Goal: Task Accomplishment & Management: Use online tool/utility

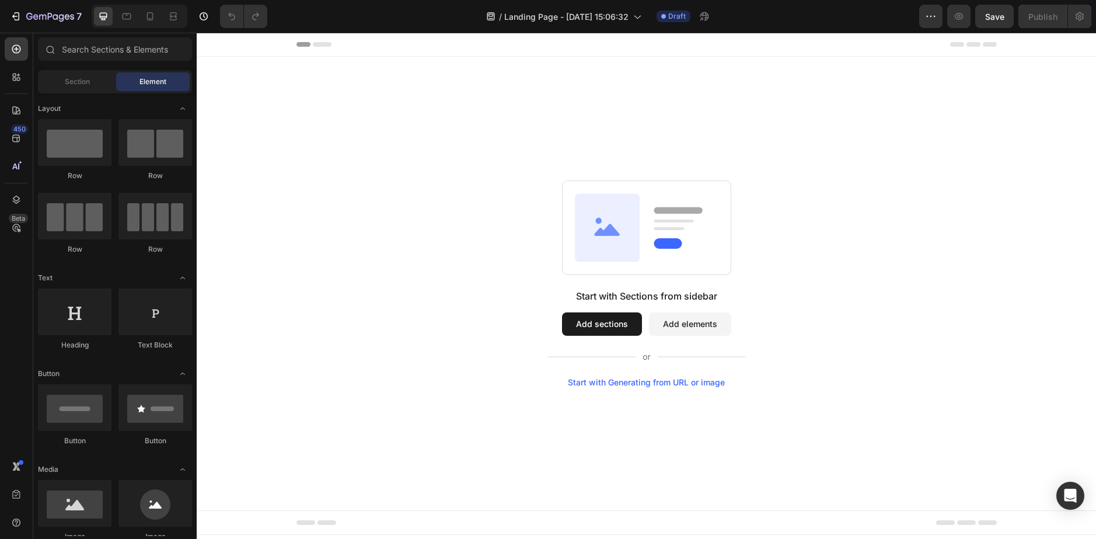
click at [600, 329] on button "Add sections" at bounding box center [602, 323] width 80 height 23
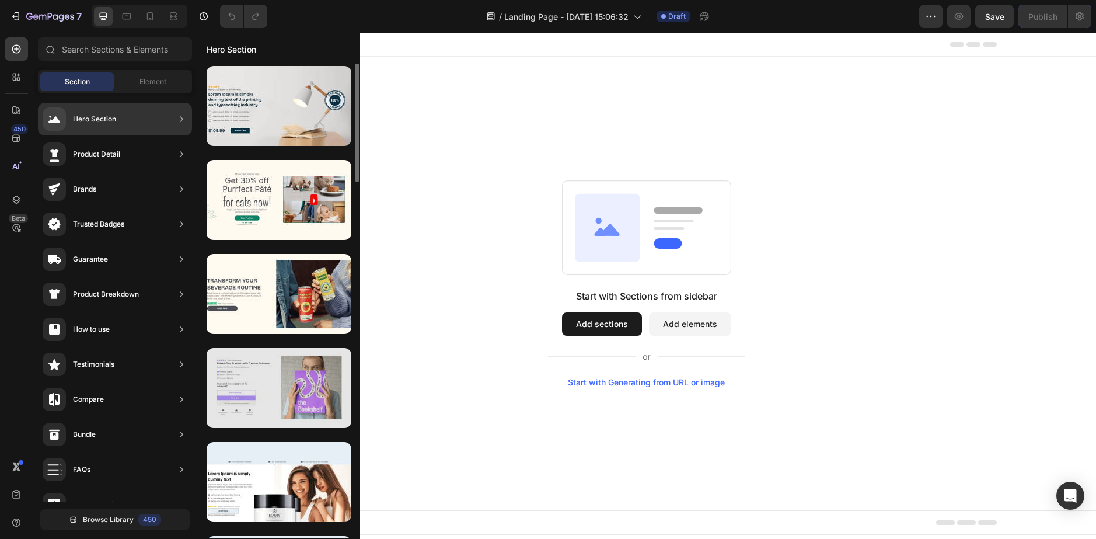
scroll to position [166, 0]
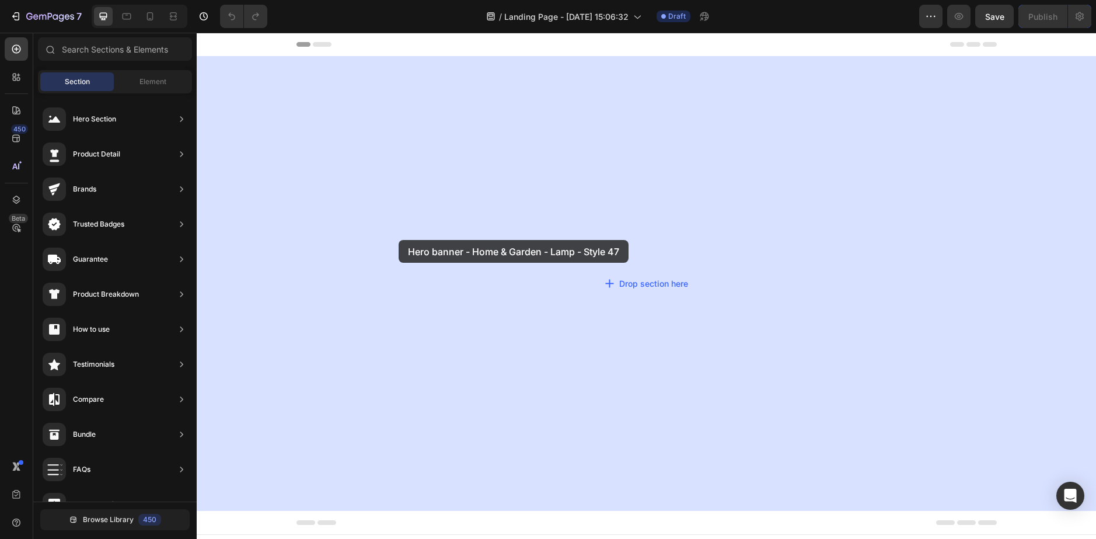
drag, startPoint x: 467, startPoint y: 282, endPoint x: 400, endPoint y: 240, distance: 78.7
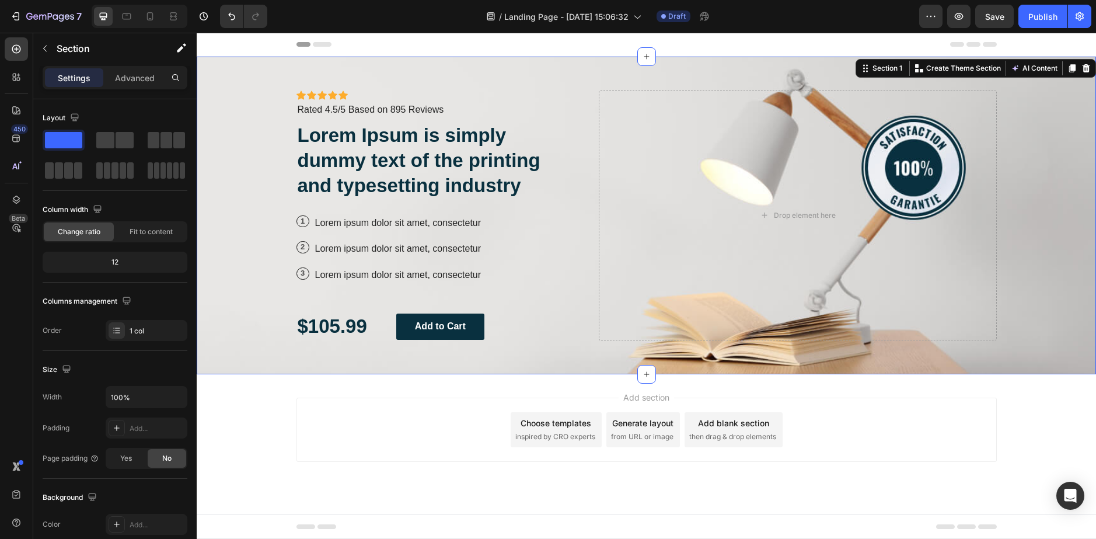
click at [561, 37] on div "Header" at bounding box center [647, 44] width 701 height 23
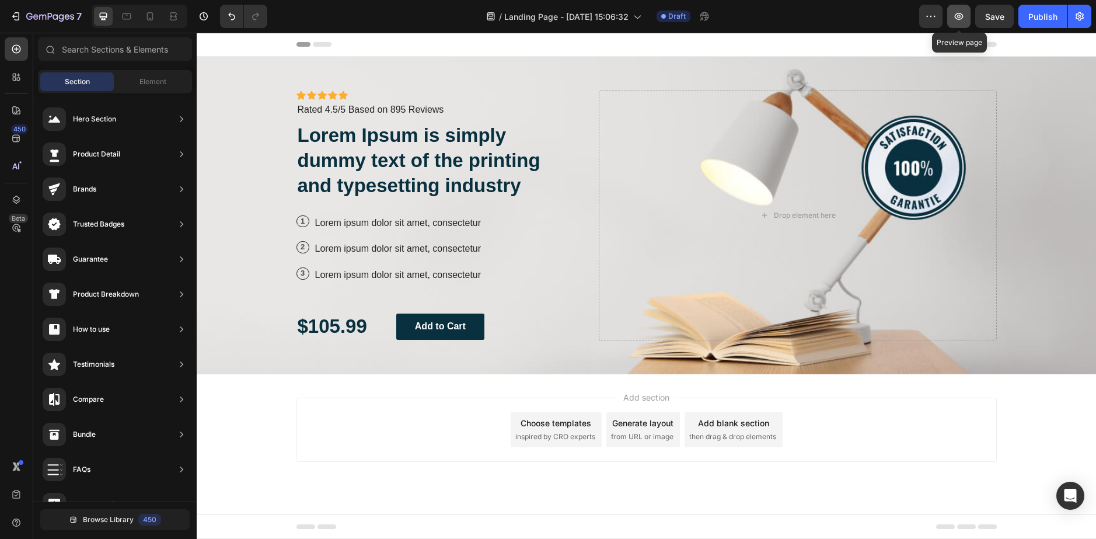
click at [960, 15] on icon "button" at bounding box center [960, 17] width 4 height 4
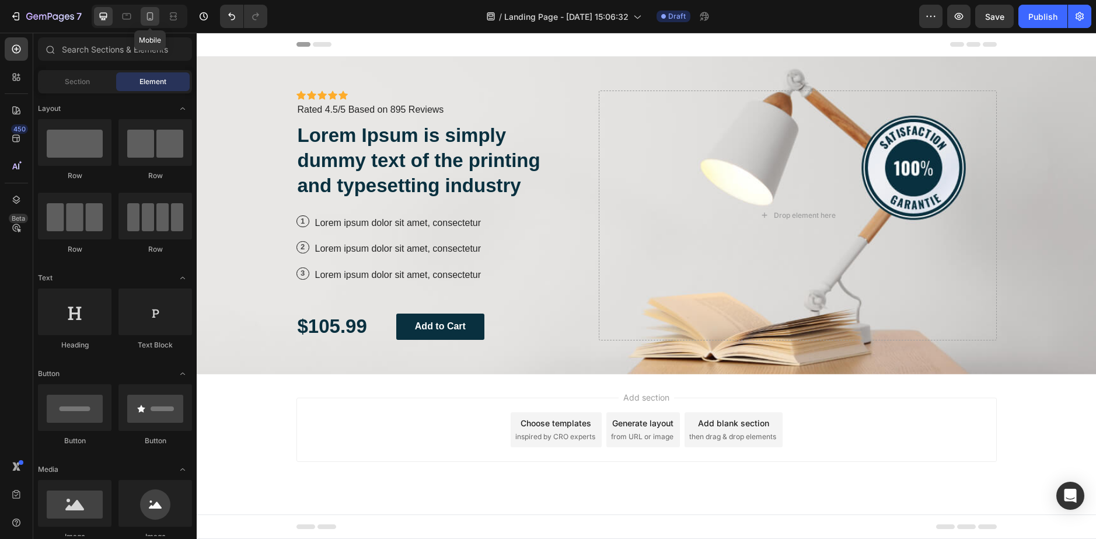
click at [153, 18] on icon at bounding box center [150, 16] width 6 height 8
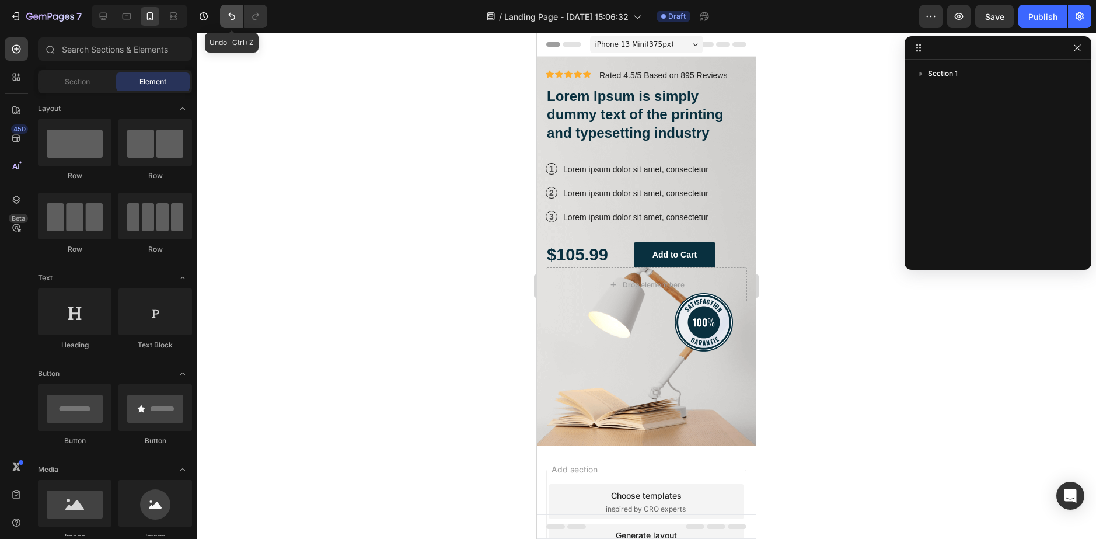
click at [232, 16] on icon "Undo/Redo" at bounding box center [232, 17] width 12 height 12
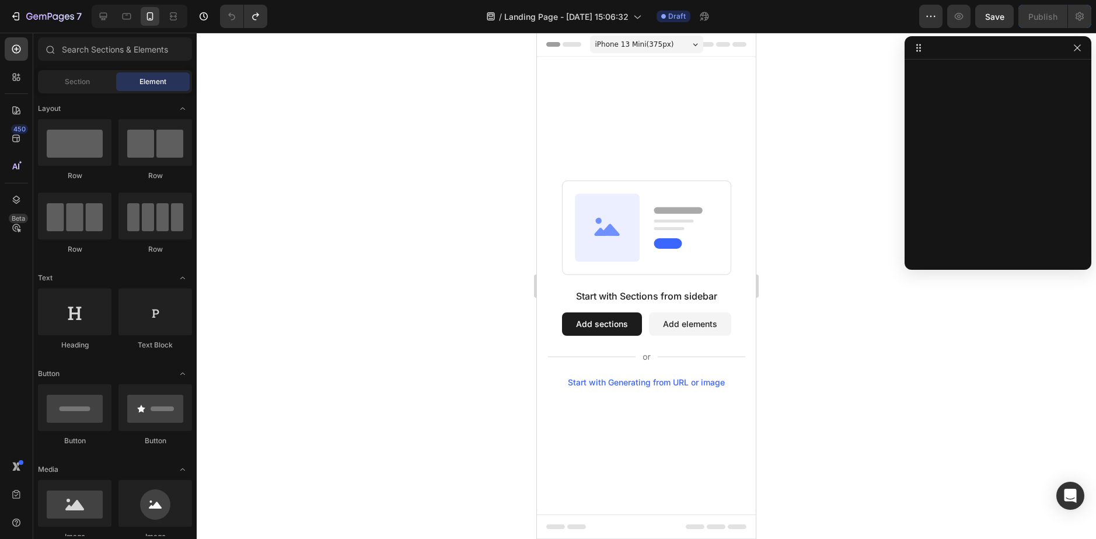
click at [598, 320] on button "Add sections" at bounding box center [602, 323] width 80 height 23
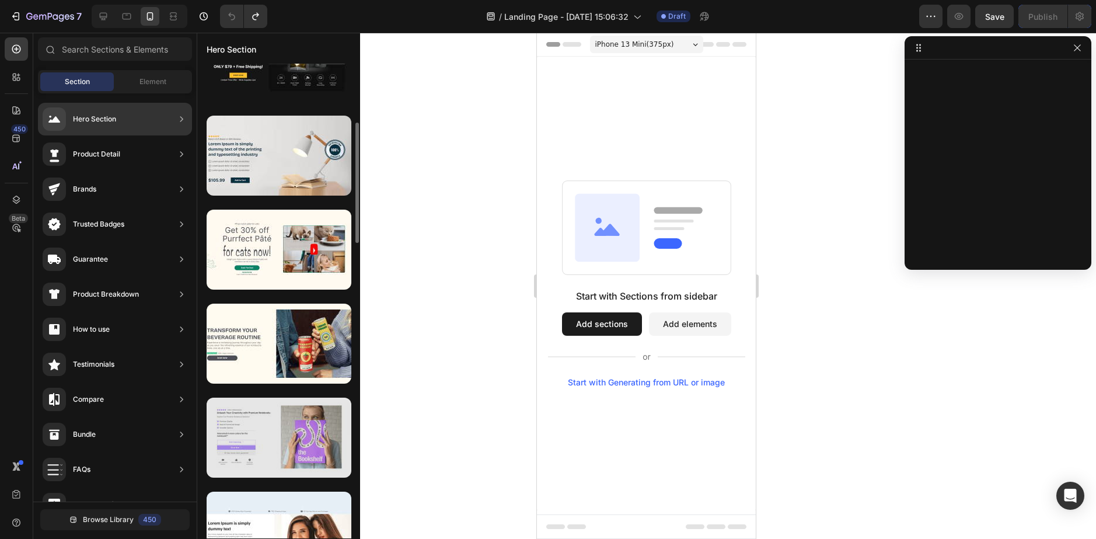
scroll to position [467, 0]
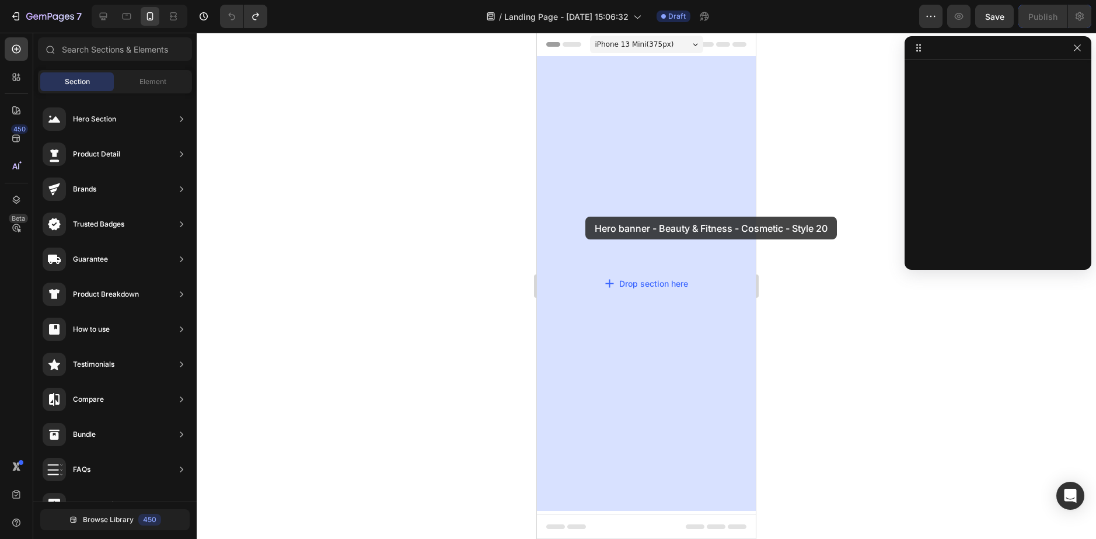
drag, startPoint x: 865, startPoint y: 427, endPoint x: 586, endPoint y: 213, distance: 351.0
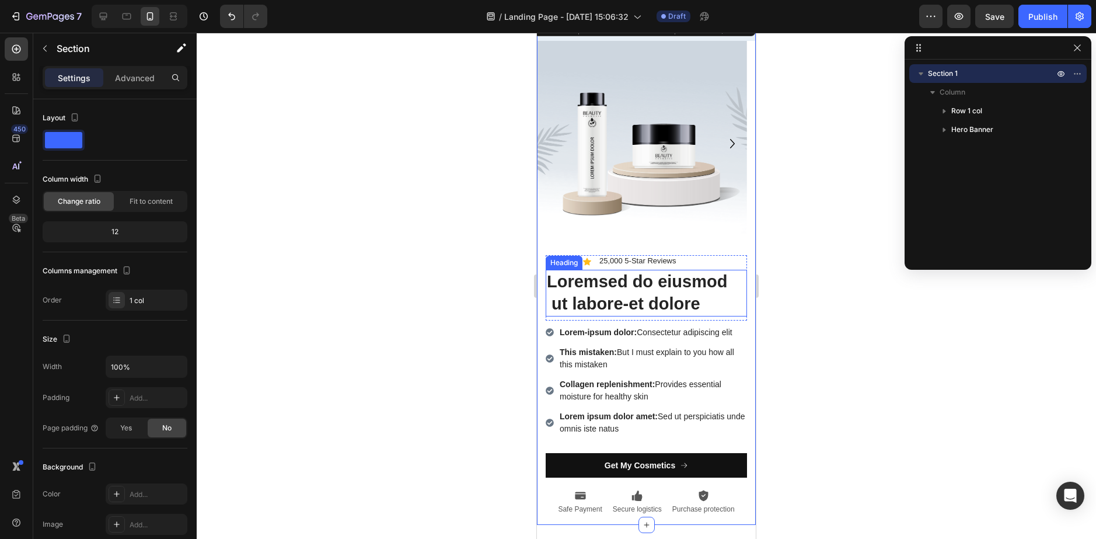
scroll to position [0, 0]
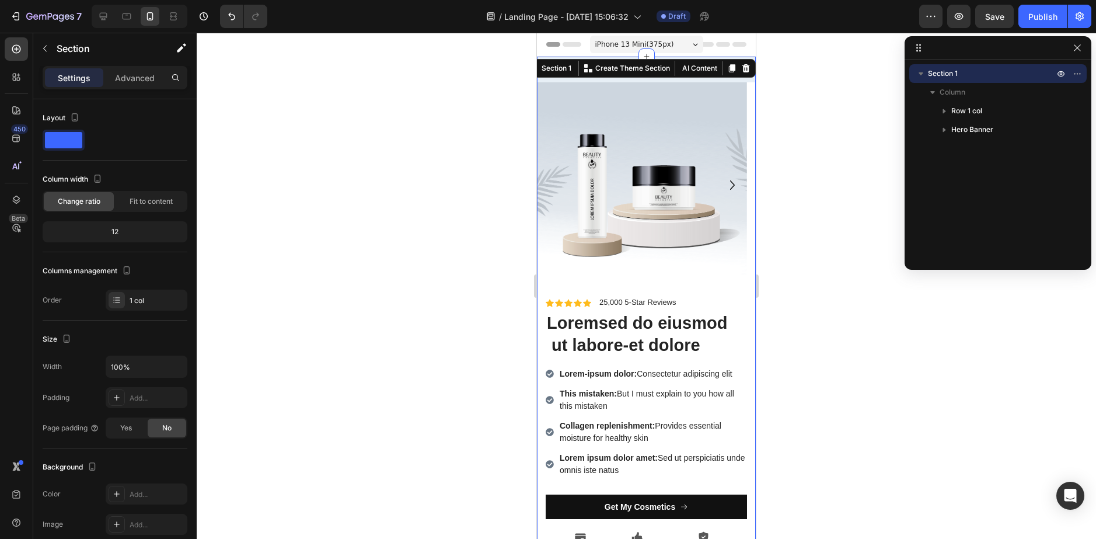
drag, startPoint x: 777, startPoint y: 117, endPoint x: 214, endPoint y: 52, distance: 566.0
click at [777, 117] on div at bounding box center [647, 286] width 900 height 506
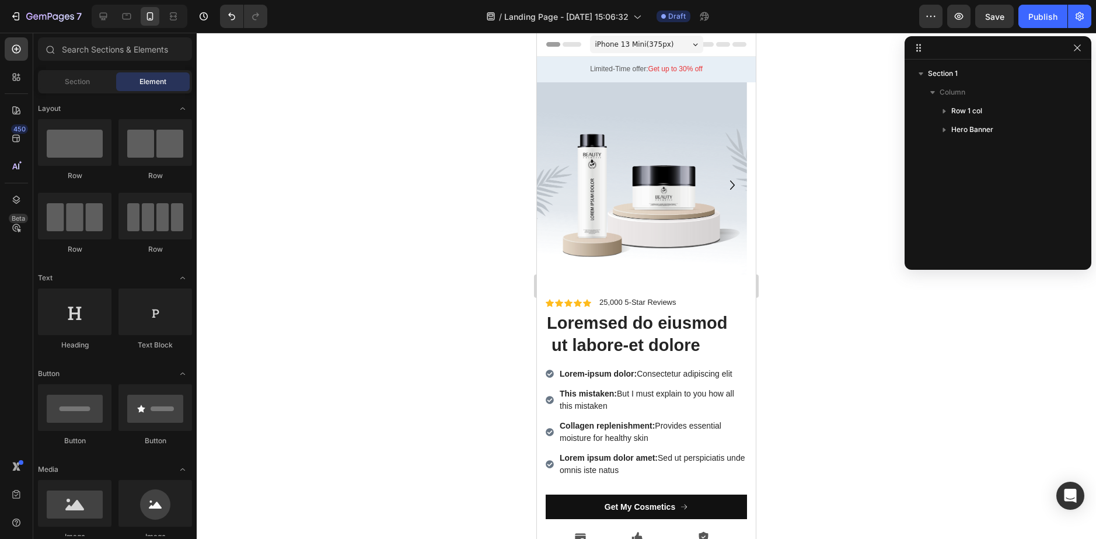
click at [649, 44] on span "iPhone 13 Mini ( 375 px)" at bounding box center [635, 45] width 79 height 12
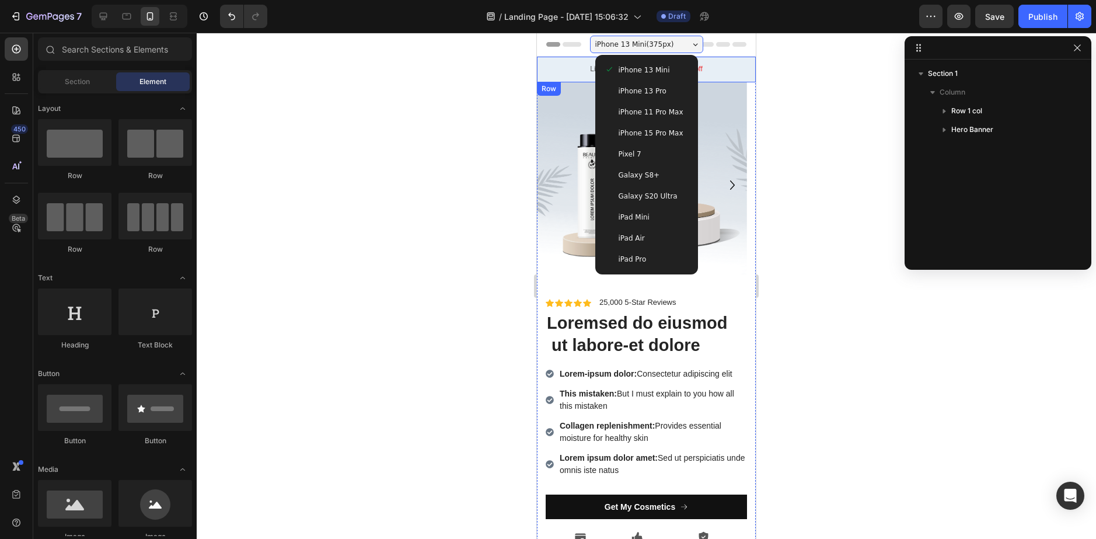
click at [731, 61] on div "Limited-Time offer: Get up to 30% off Text Block Row" at bounding box center [646, 70] width 219 height 26
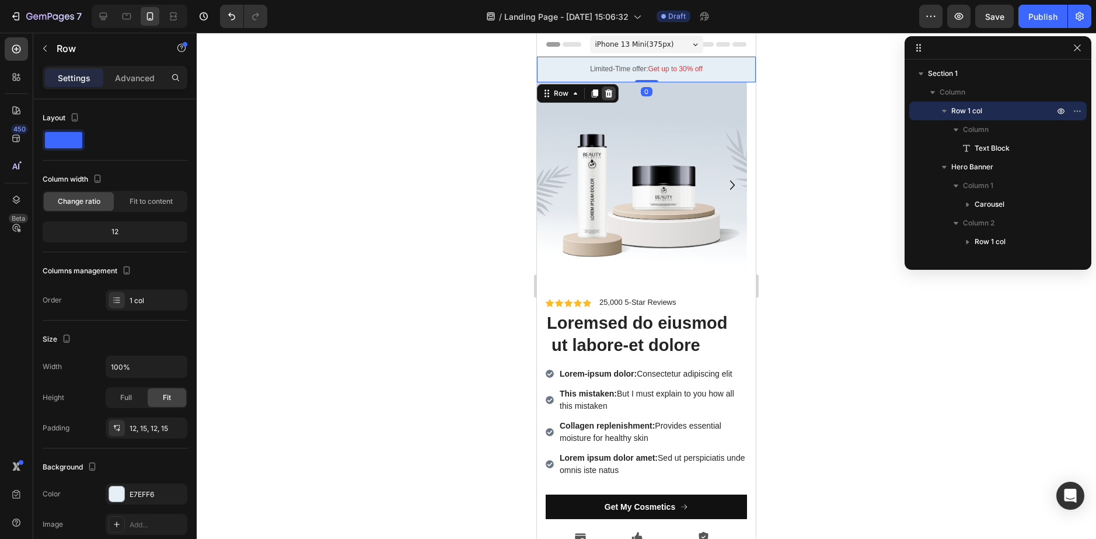
click at [610, 95] on icon at bounding box center [608, 93] width 9 height 9
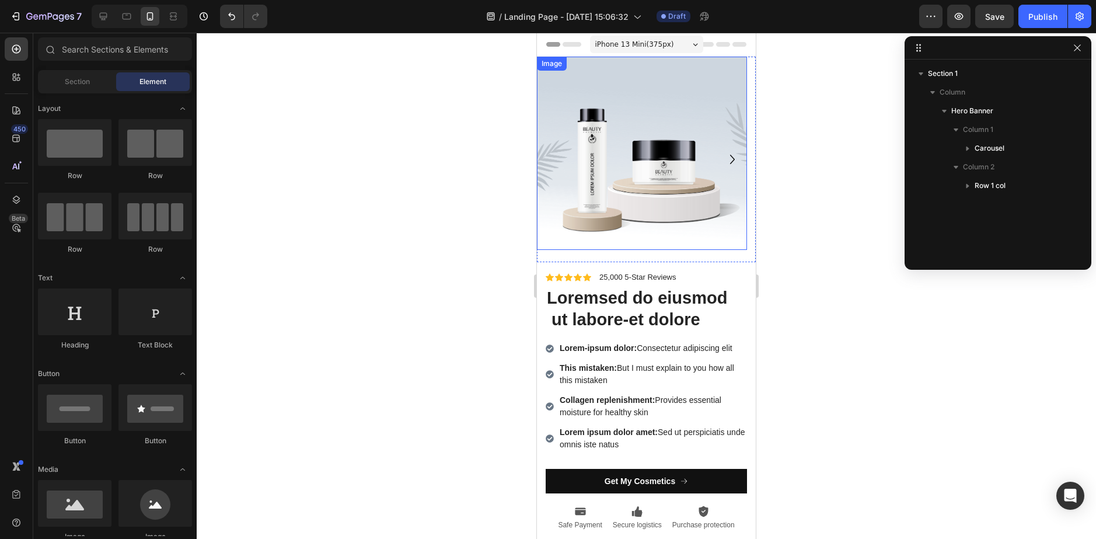
click at [696, 130] on img at bounding box center [642, 153] width 210 height 193
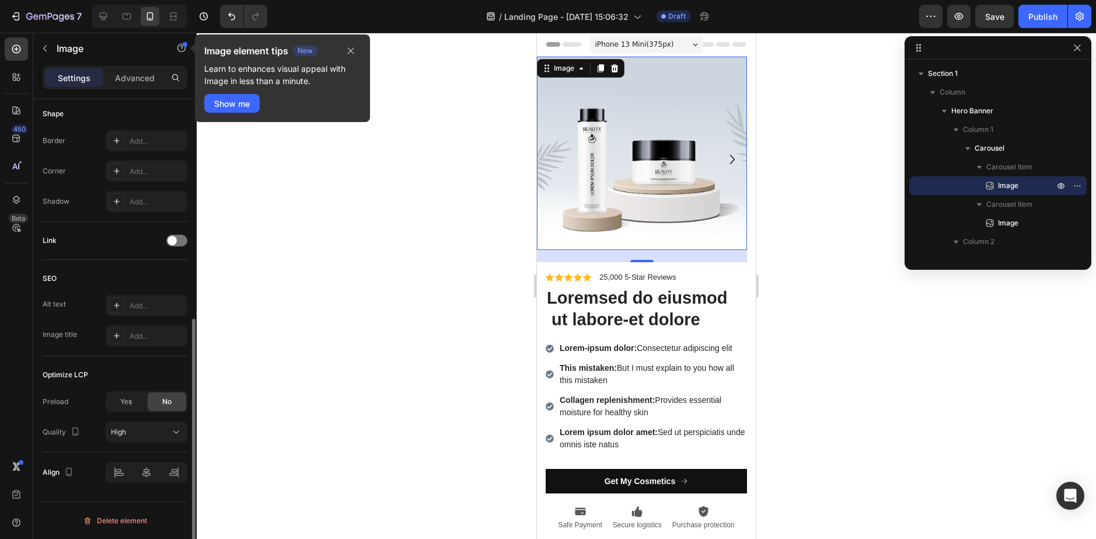
scroll to position [58, 0]
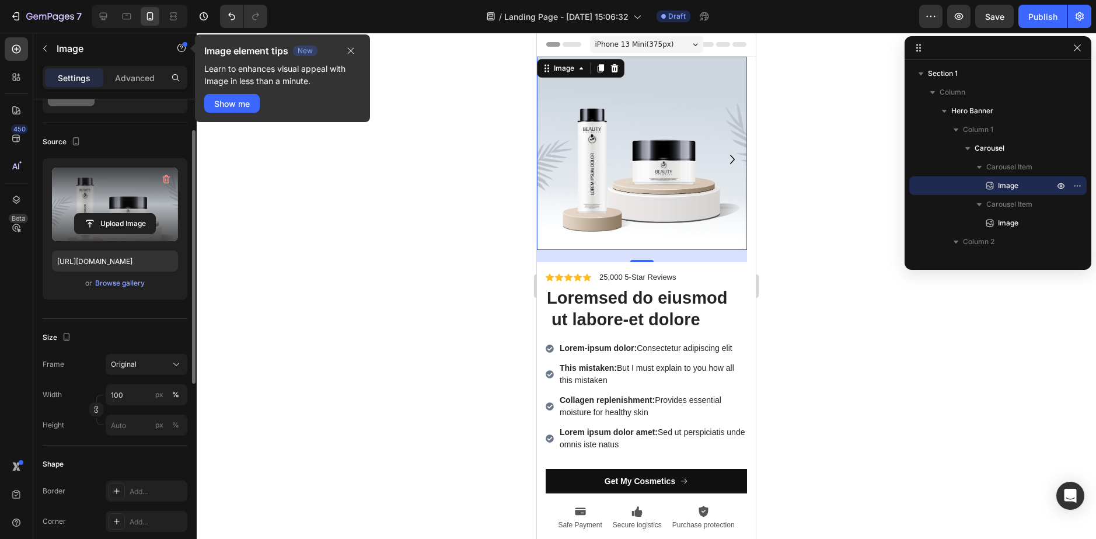
click at [118, 201] on label at bounding box center [115, 205] width 126 height 74
click at [118, 214] on input "file" at bounding box center [115, 224] width 81 height 20
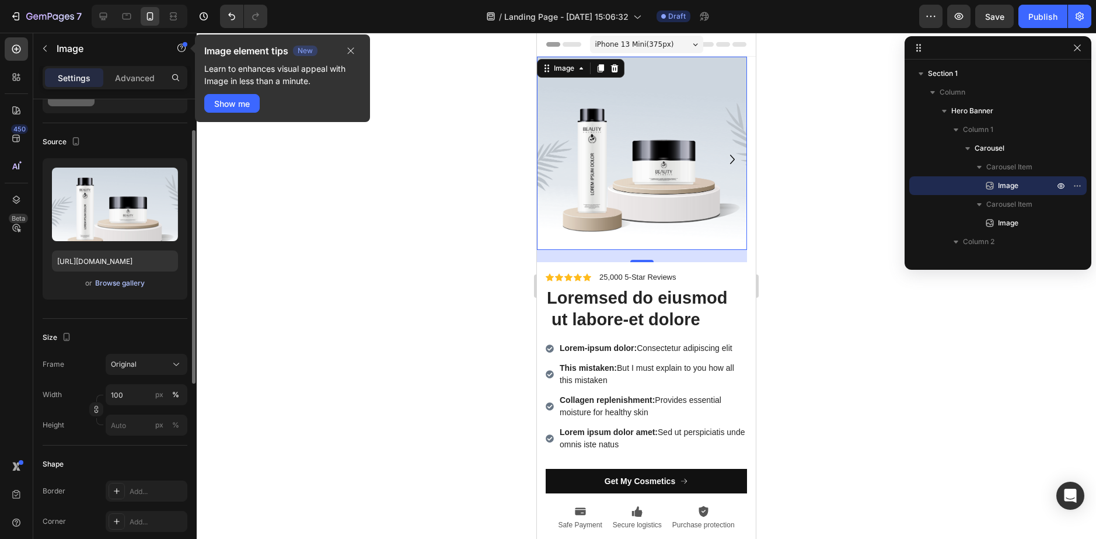
click at [127, 283] on div "Browse gallery" at bounding box center [120, 283] width 50 height 11
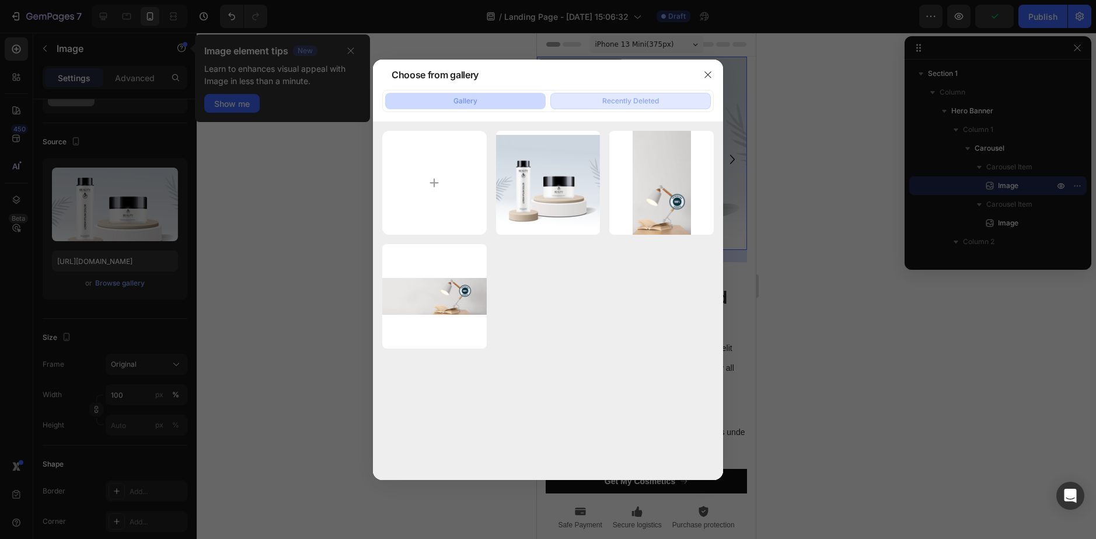
click at [609, 105] on div "Recently Deleted" at bounding box center [631, 101] width 57 height 11
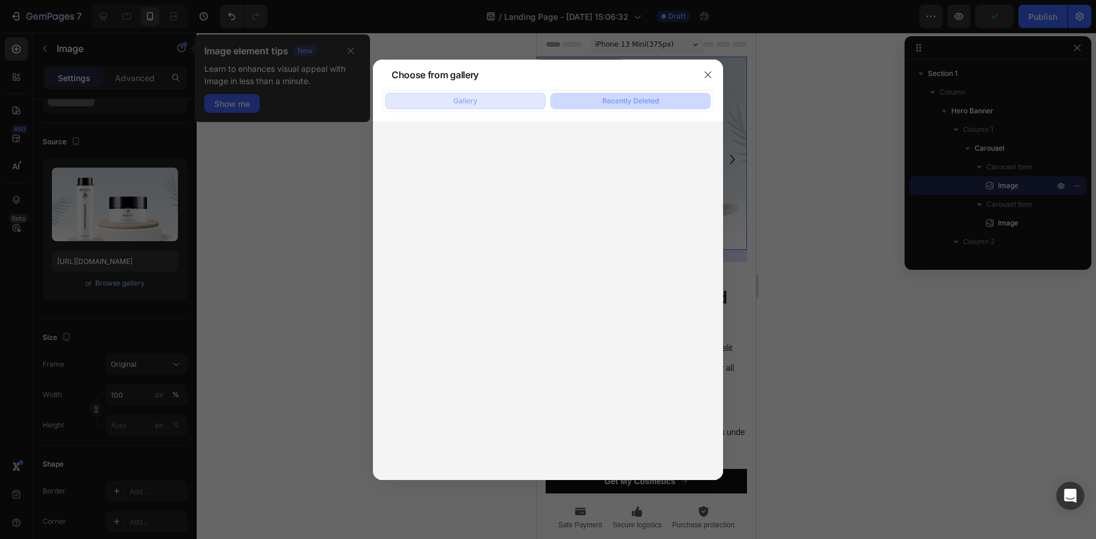
click at [484, 100] on button "Gallery" at bounding box center [465, 101] width 161 height 16
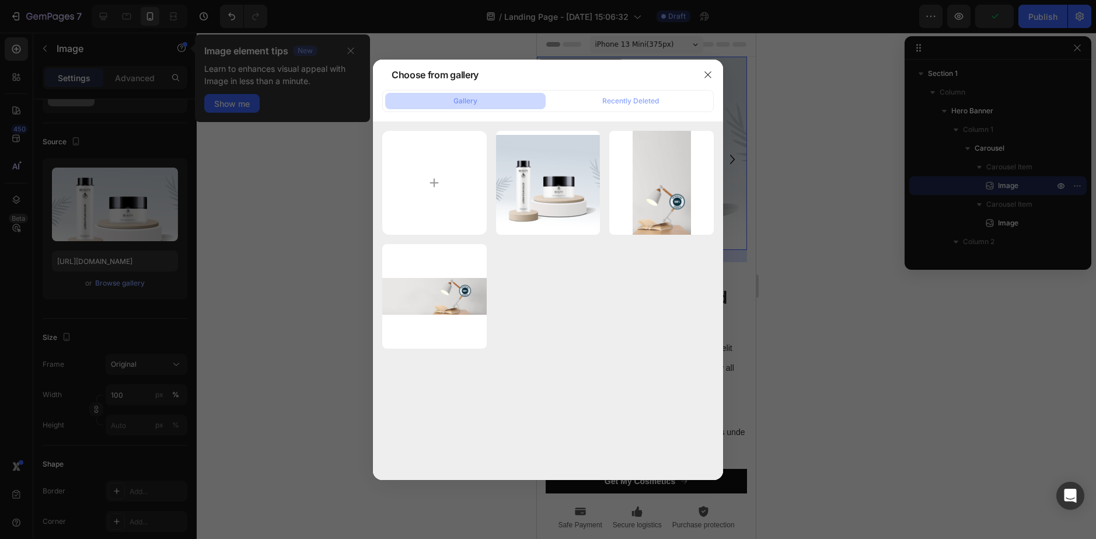
click at [260, 163] on div at bounding box center [548, 269] width 1096 height 539
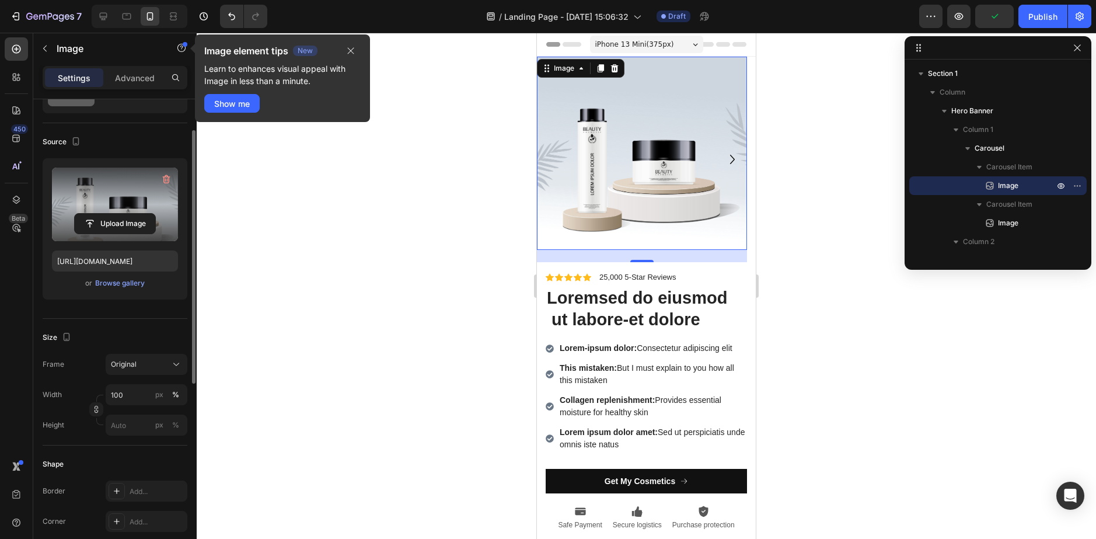
click at [124, 204] on label at bounding box center [115, 205] width 126 height 74
click at [124, 214] on input "file" at bounding box center [115, 224] width 81 height 20
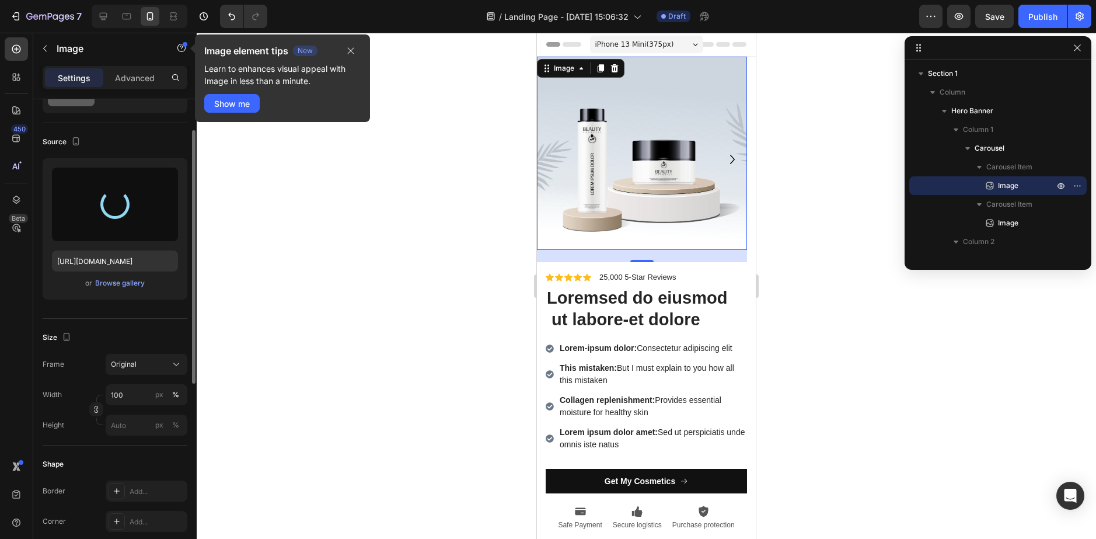
type input "https://cdn.shopify.com/s/files/1/0947/5129/3787/files/gempages_574941573683348…"
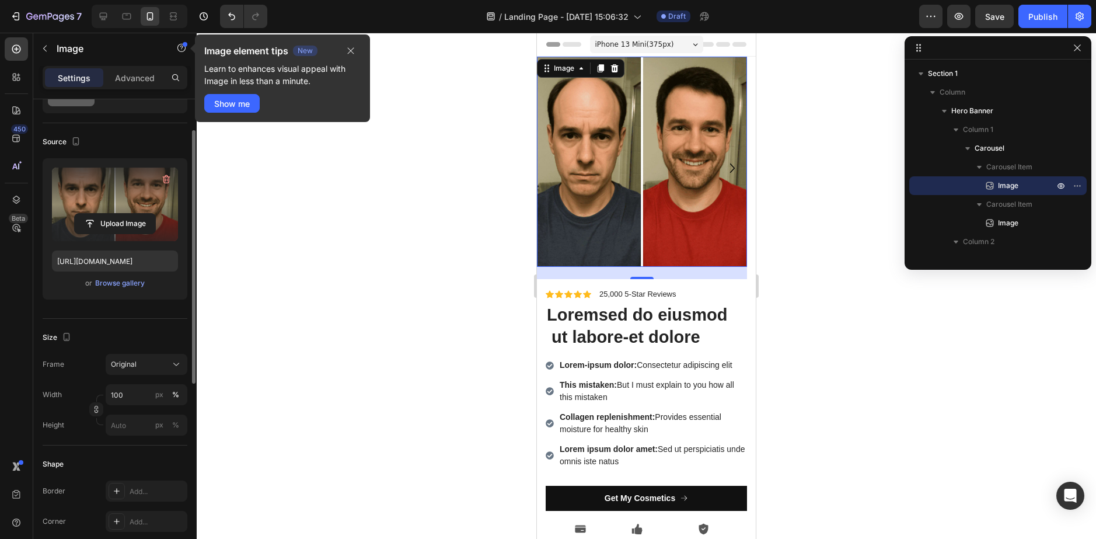
click at [352, 47] on icon "button" at bounding box center [350, 50] width 9 height 9
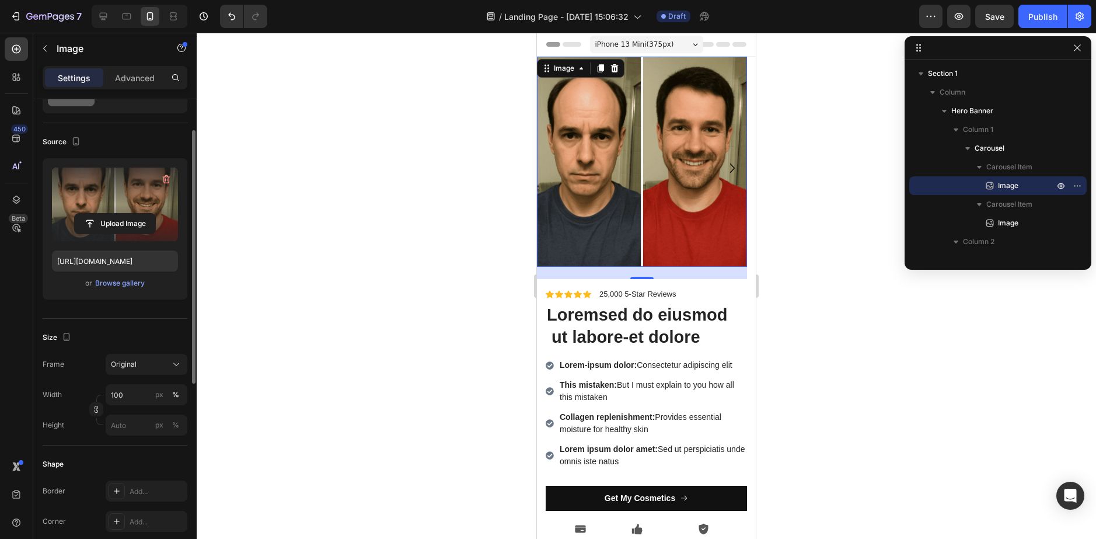
click at [419, 232] on div at bounding box center [647, 286] width 900 height 506
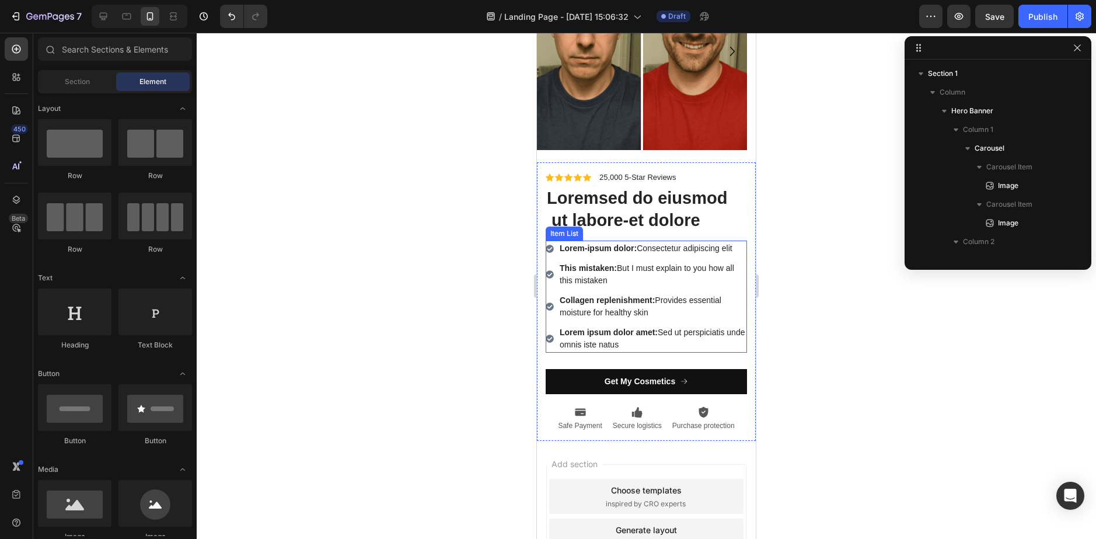
scroll to position [0, 0]
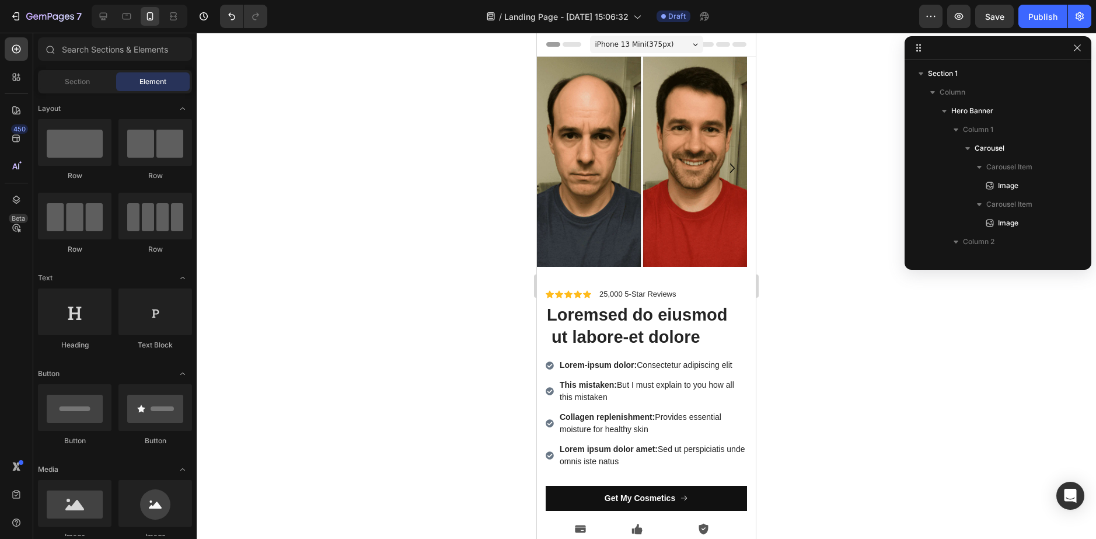
click at [597, 283] on div "Icon Icon Icon Icon Icon Icon List 25,000 5-Star Reviews Text Block Row Loremse…" at bounding box center [646, 418] width 219 height 279
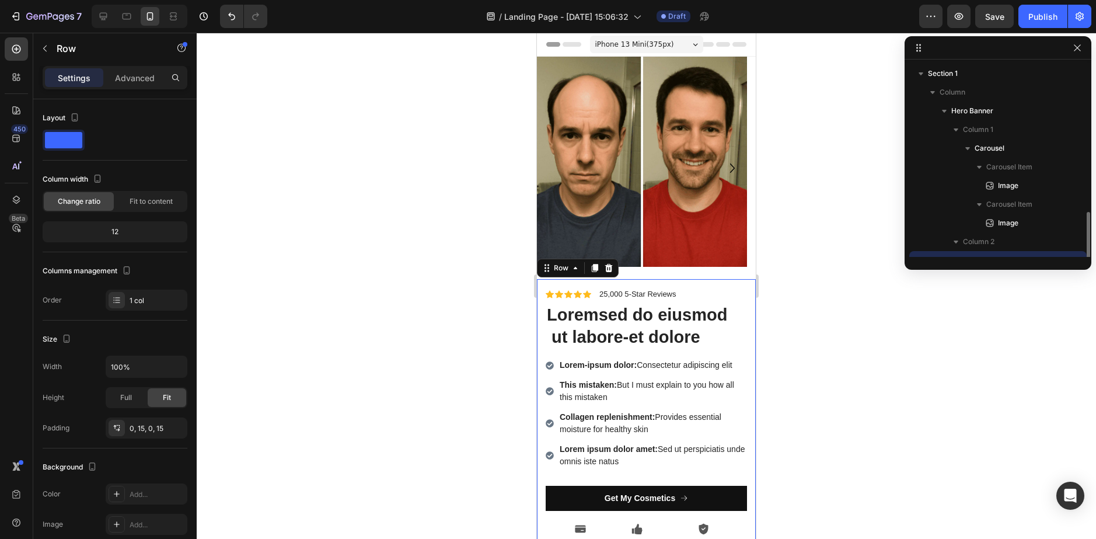
scroll to position [109, 0]
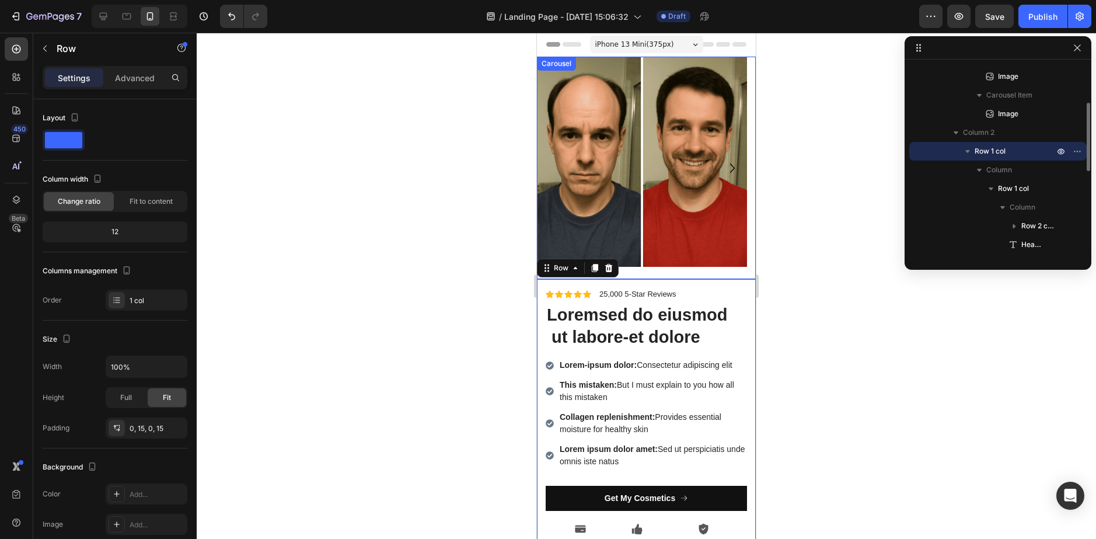
click at [602, 279] on div "Image" at bounding box center [642, 168] width 210 height 222
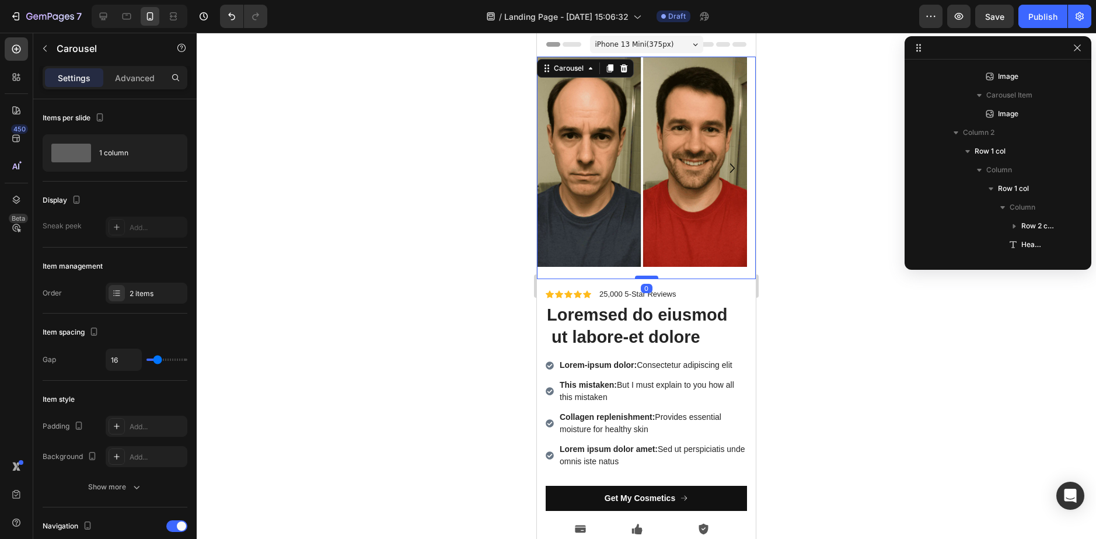
scroll to position [0, 0]
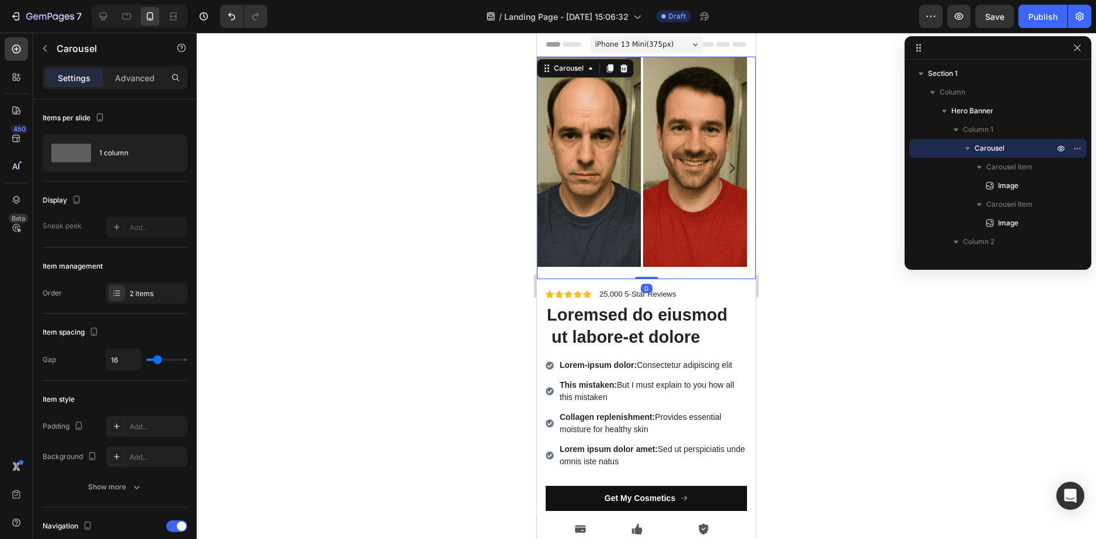
drag, startPoint x: 635, startPoint y: 277, endPoint x: 639, endPoint y: 269, distance: 9.1
click at [639, 269] on div "Image Image Carousel 0" at bounding box center [646, 168] width 219 height 222
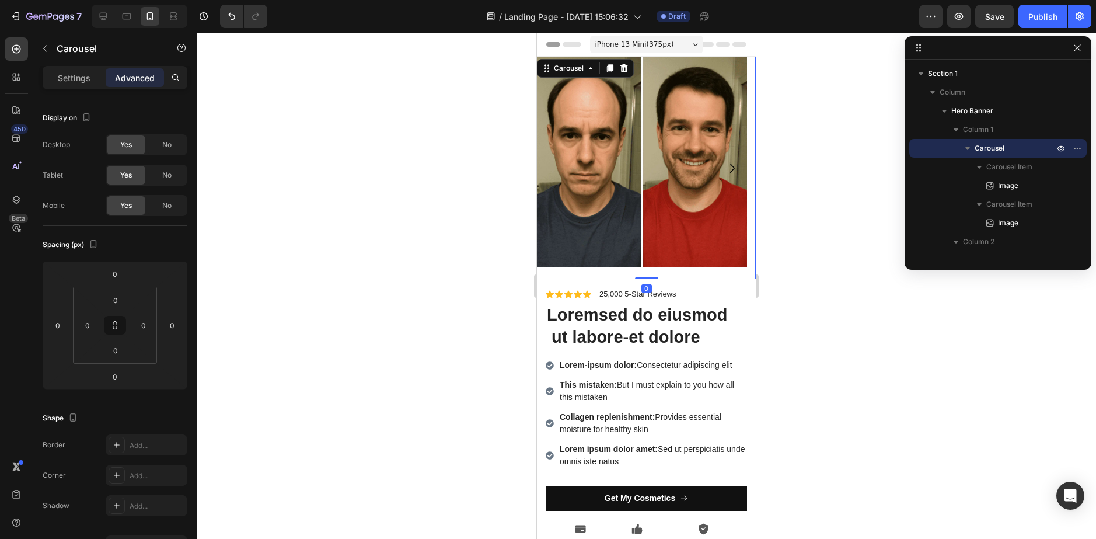
drag, startPoint x: 643, startPoint y: 277, endPoint x: 642, endPoint y: 269, distance: 8.2
click at [642, 269] on div "Image Image Carousel 0" at bounding box center [646, 168] width 219 height 222
click at [645, 280] on div "Image Image Carousel 0 Icon Icon Icon Icon Icon Icon List 25,000 5-Star Reviews…" at bounding box center [646, 307] width 219 height 501
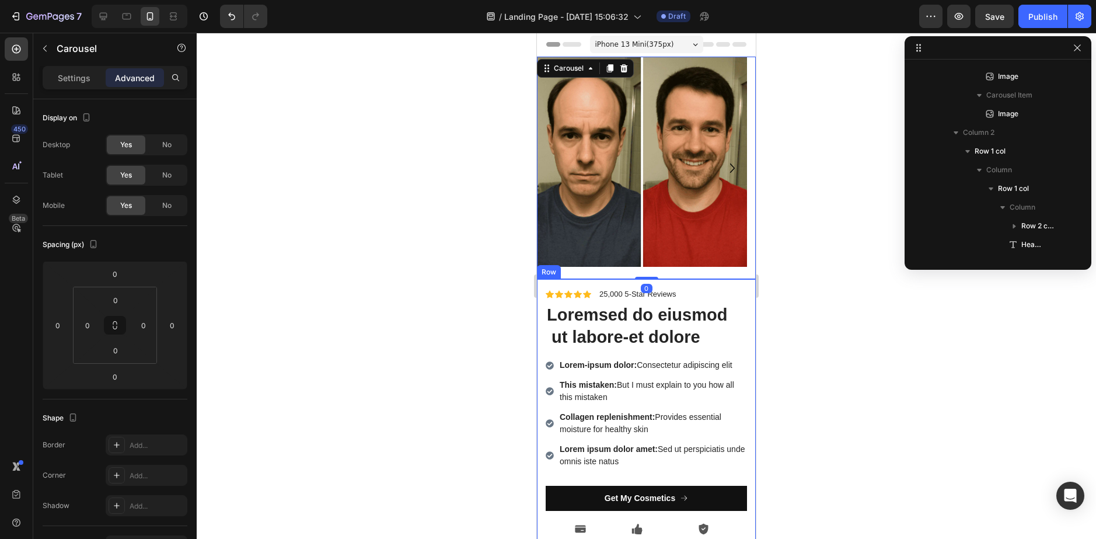
click at [643, 280] on div "Icon Icon Icon Icon Icon Icon List 25,000 5-Star Reviews Text Block Row Loremse…" at bounding box center [646, 418] width 219 height 279
click at [641, 277] on div "Image Image Carousel 0" at bounding box center [646, 168] width 219 height 222
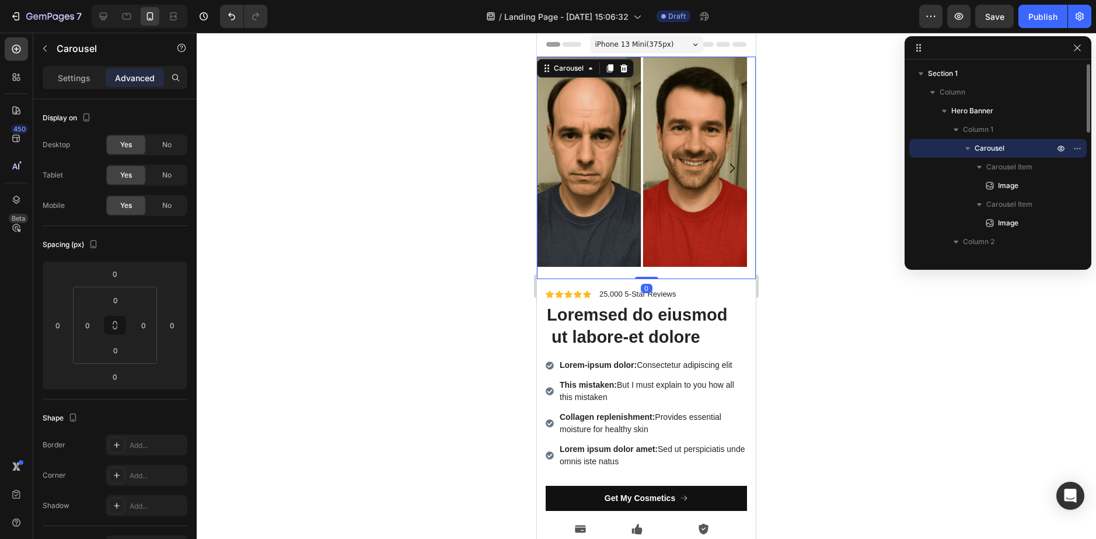
drag, startPoint x: 641, startPoint y: 277, endPoint x: 659, endPoint y: 253, distance: 29.5
click at [658, 254] on div "Image Image Carousel 0" at bounding box center [646, 168] width 219 height 222
click at [133, 16] on div at bounding box center [126, 16] width 19 height 19
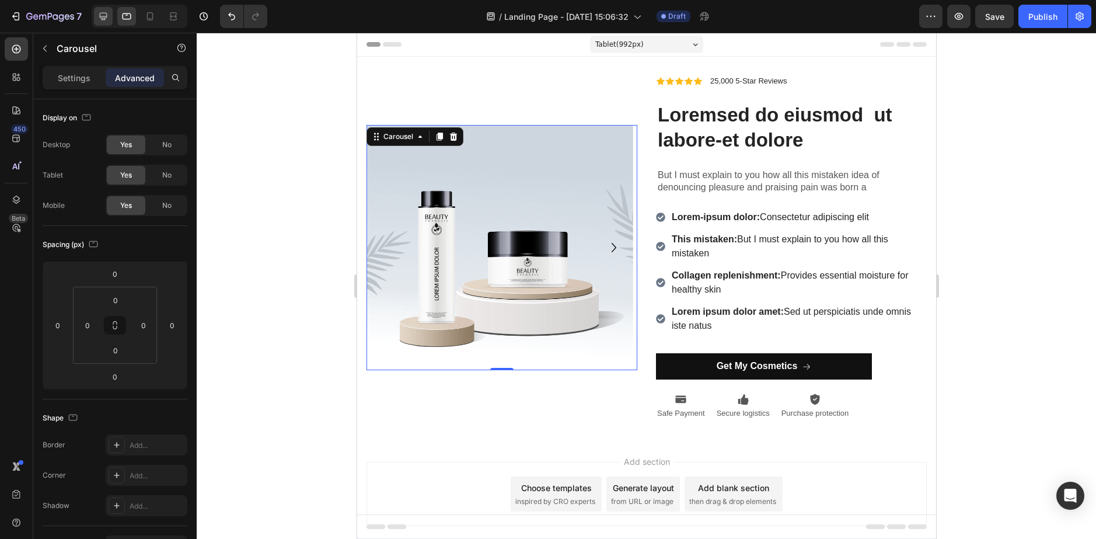
scroll to position [41, 0]
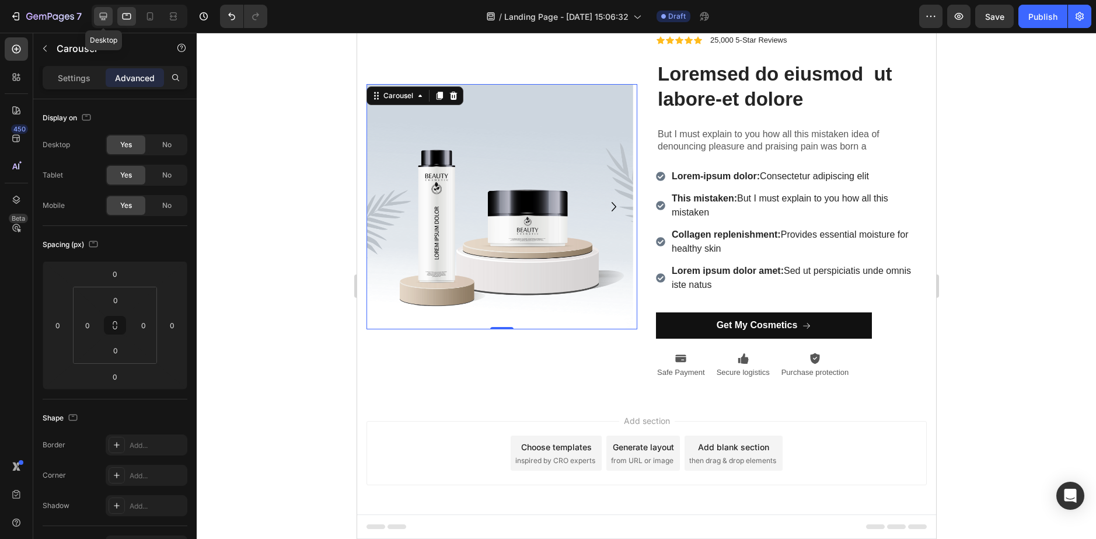
click at [109, 16] on icon at bounding box center [104, 17] width 12 height 12
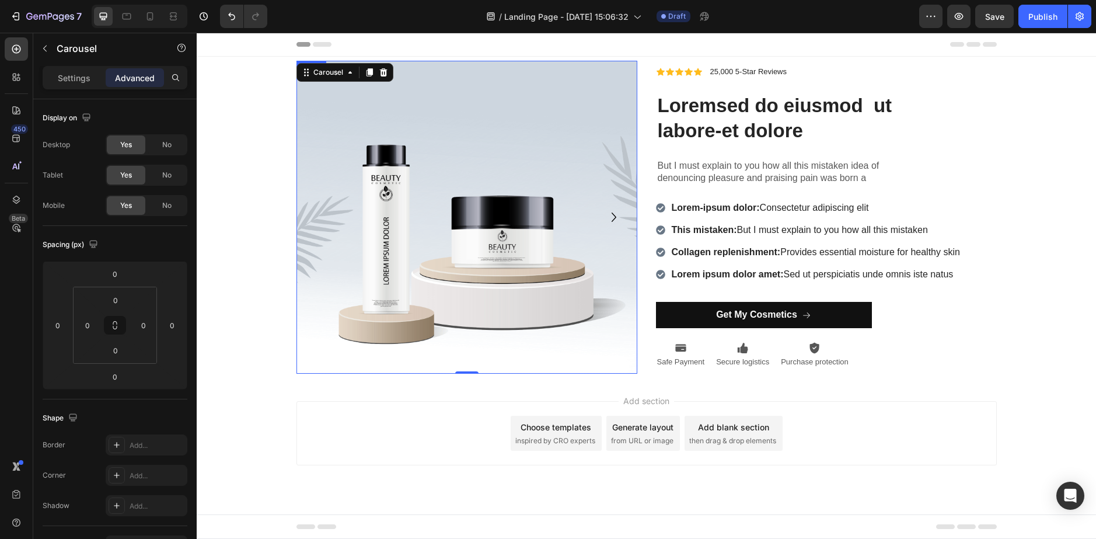
click at [360, 117] on img at bounding box center [467, 218] width 341 height 314
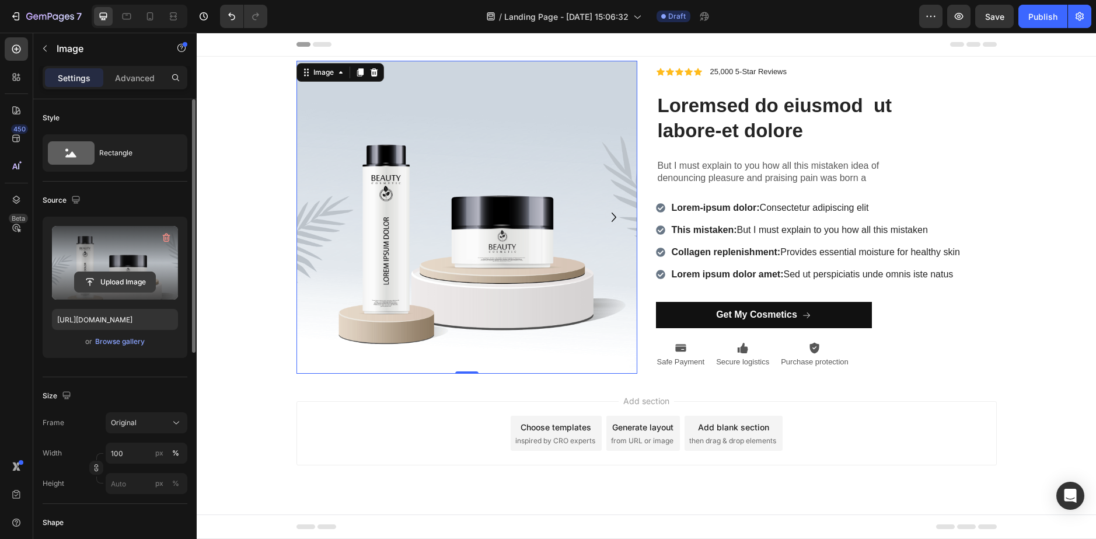
click at [130, 279] on input "file" at bounding box center [115, 282] width 81 height 20
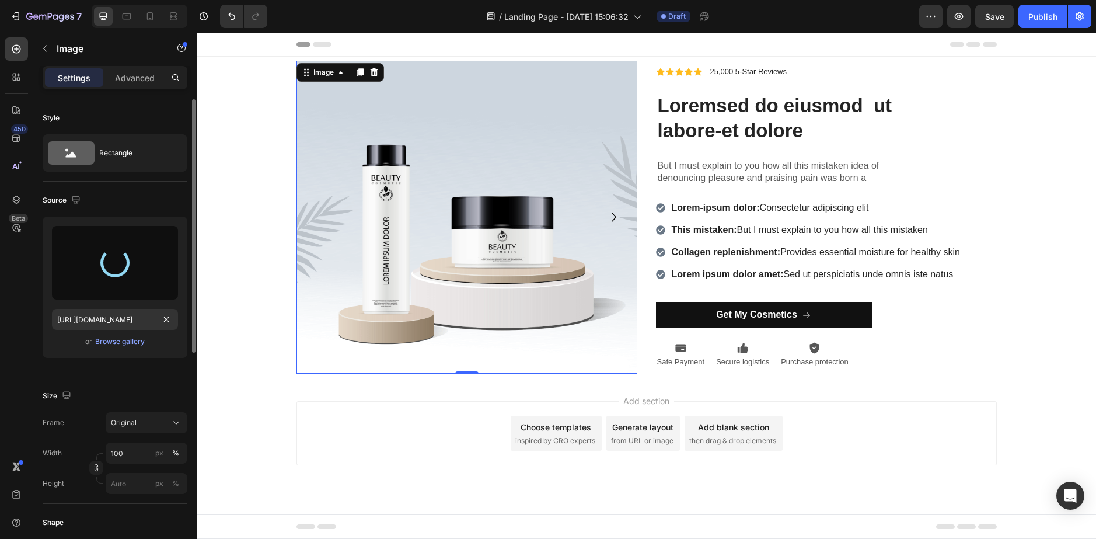
type input "https://cdn.shopify.com/s/files/1/0947/5129/3787/files/gempages_574941573683348…"
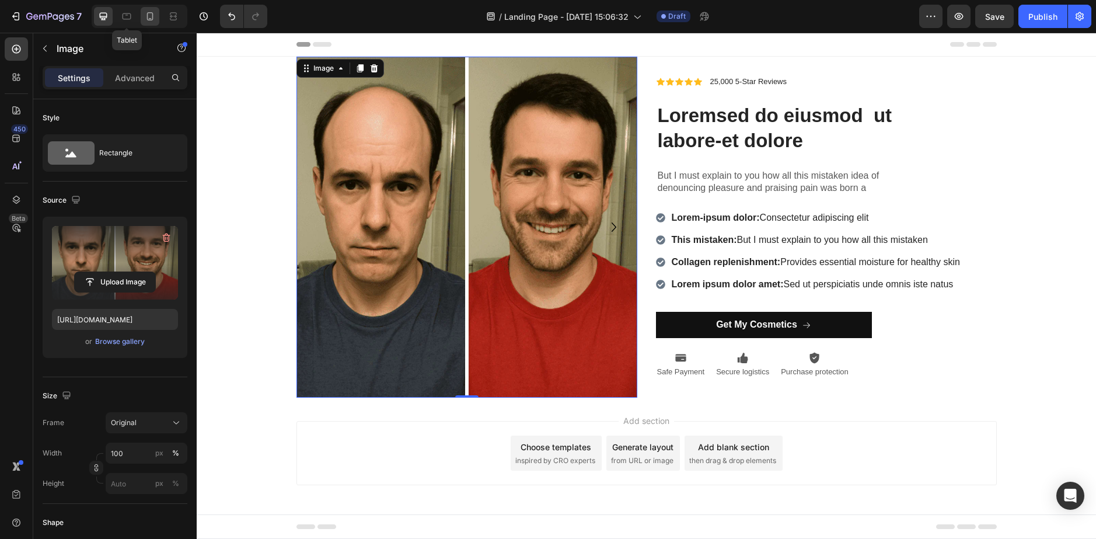
click at [142, 16] on div "Tablet" at bounding box center [140, 16] width 96 height 23
click at [152, 16] on icon at bounding box center [150, 16] width 6 height 8
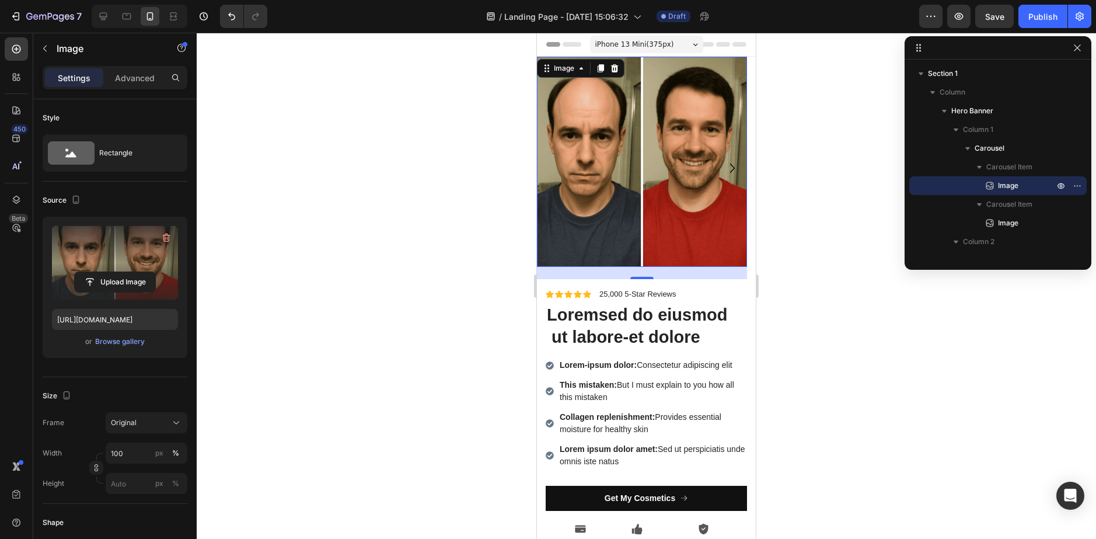
click at [437, 195] on div at bounding box center [647, 286] width 900 height 506
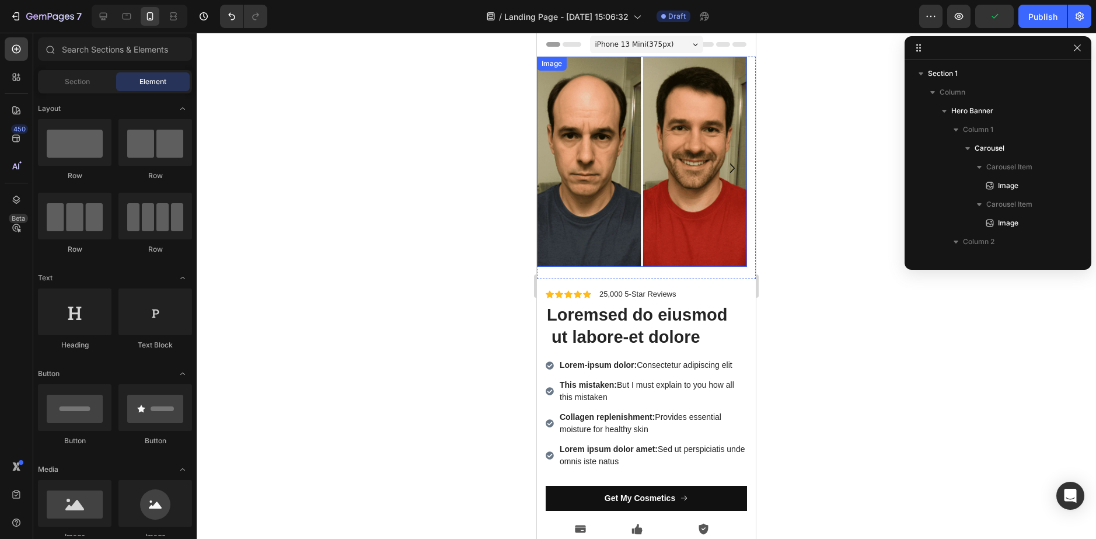
scroll to position [266, 0]
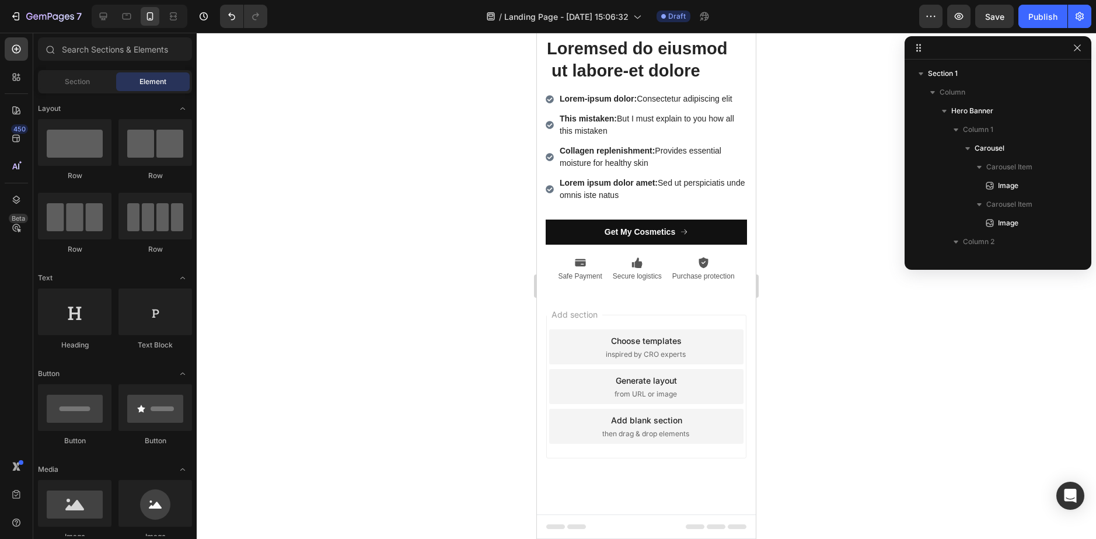
click at [642, 351] on span "inspired by CRO experts" at bounding box center [646, 354] width 80 height 11
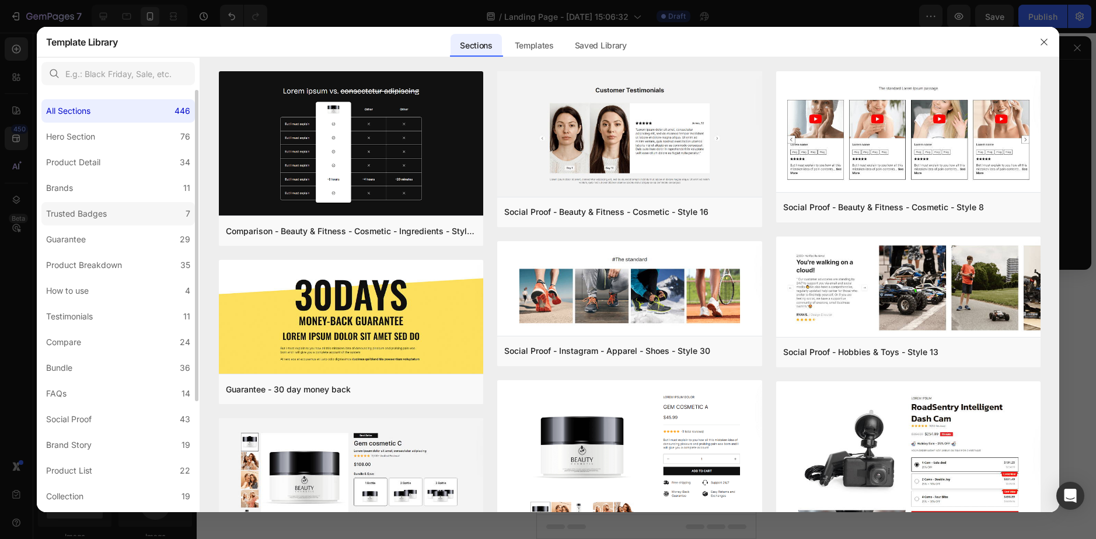
click at [123, 203] on label "Trusted Badges 7" at bounding box center [118, 213] width 154 height 23
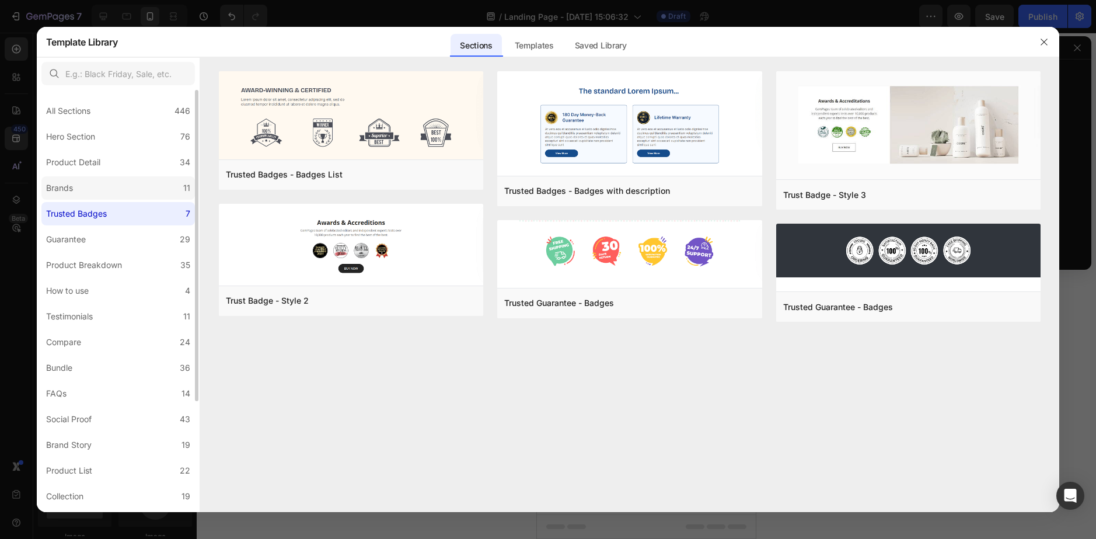
click at [93, 187] on label "Brands 11" at bounding box center [118, 187] width 154 height 23
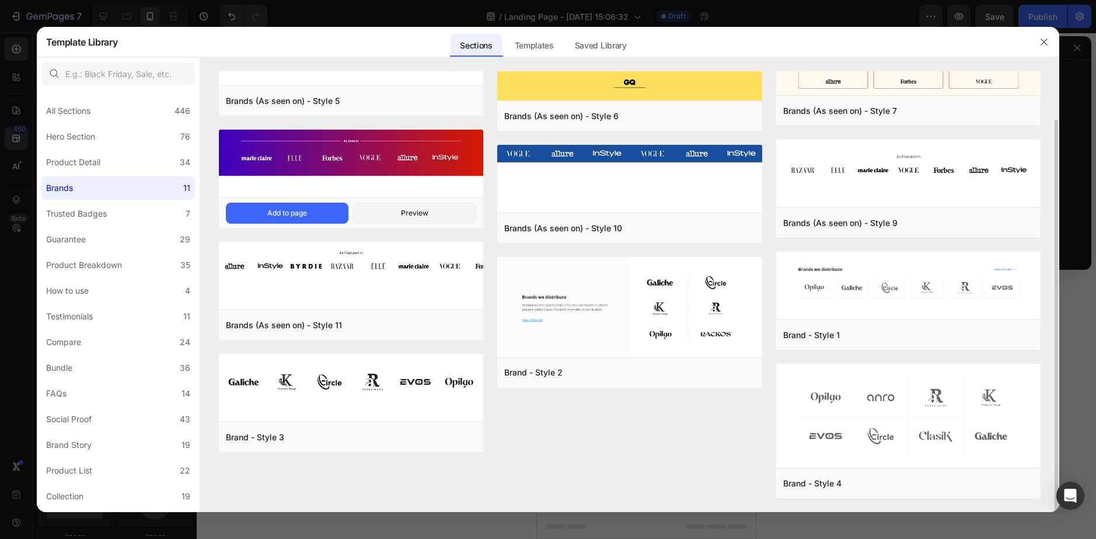
scroll to position [0, 0]
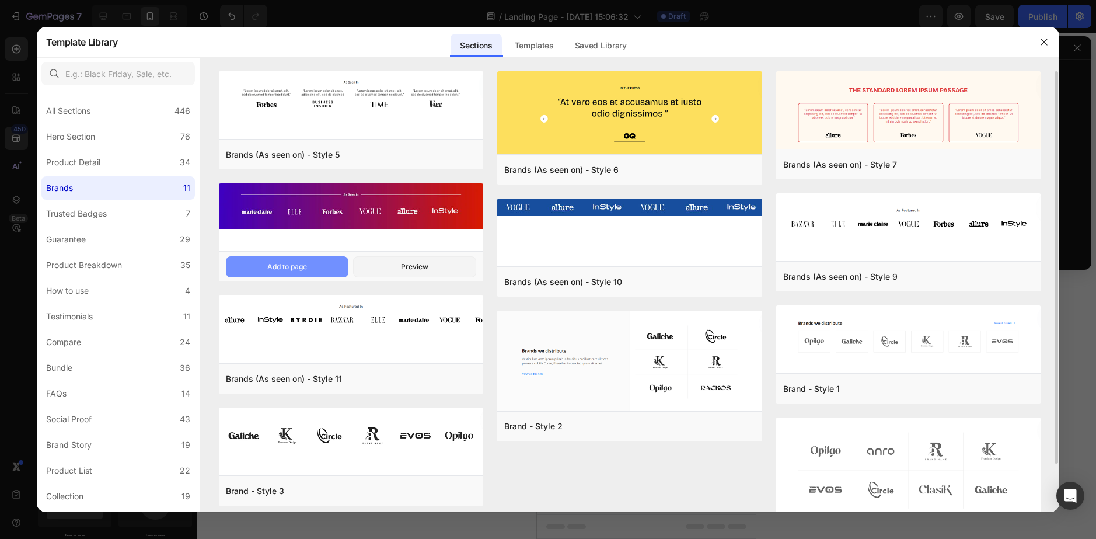
click at [325, 262] on button "Add to page" at bounding box center [287, 266] width 123 height 21
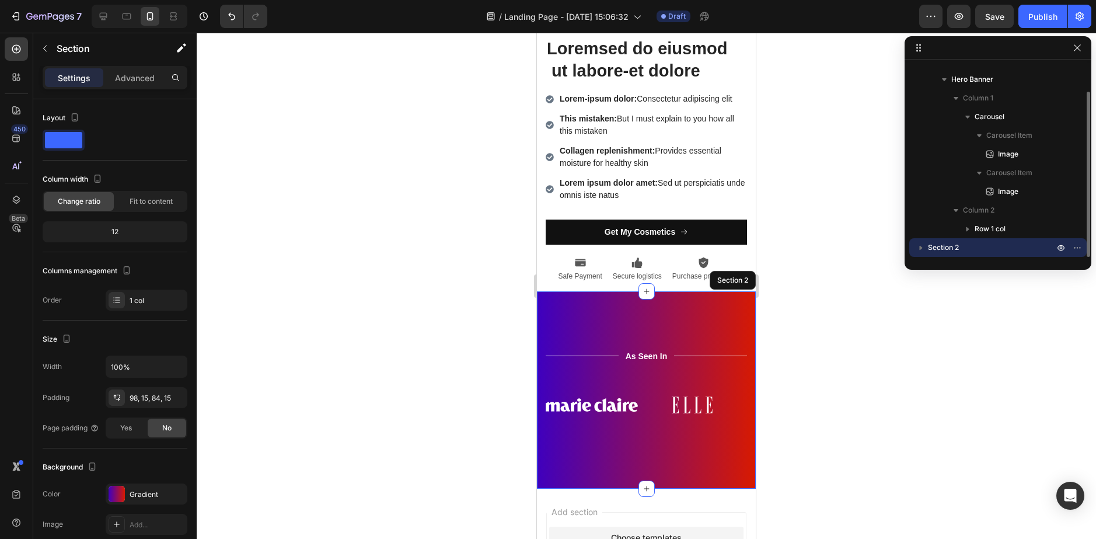
scroll to position [464, 0]
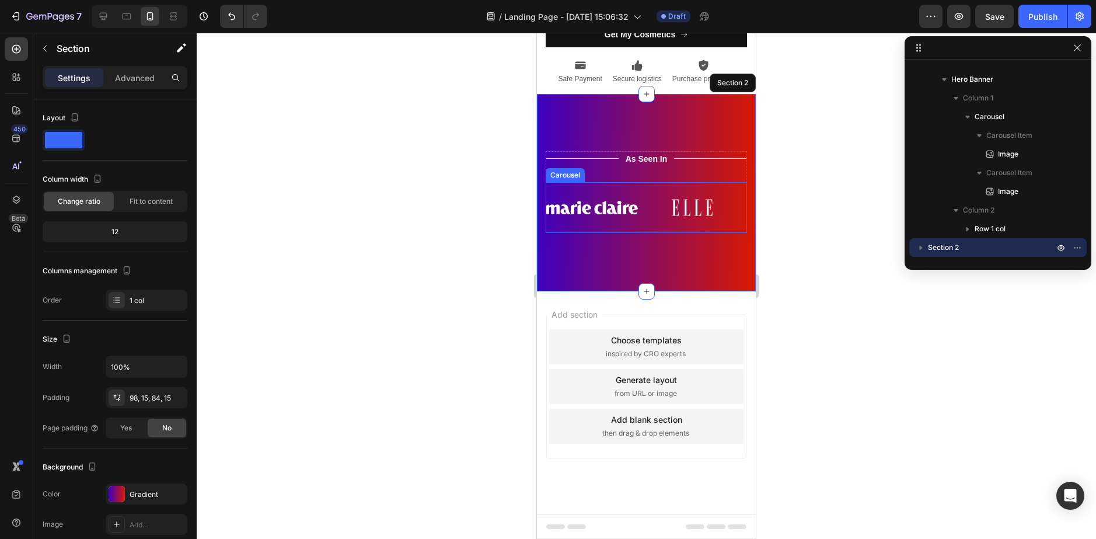
click at [690, 229] on div "Image Image Image Image Image Image Carousel" at bounding box center [646, 207] width 201 height 50
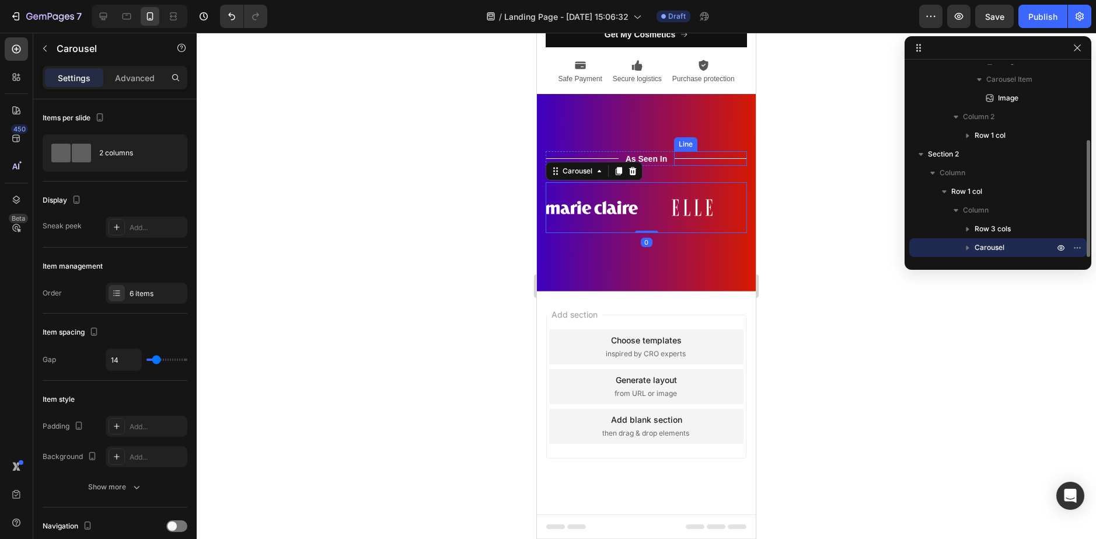
click at [692, 152] on div "Title Line" at bounding box center [710, 158] width 73 height 15
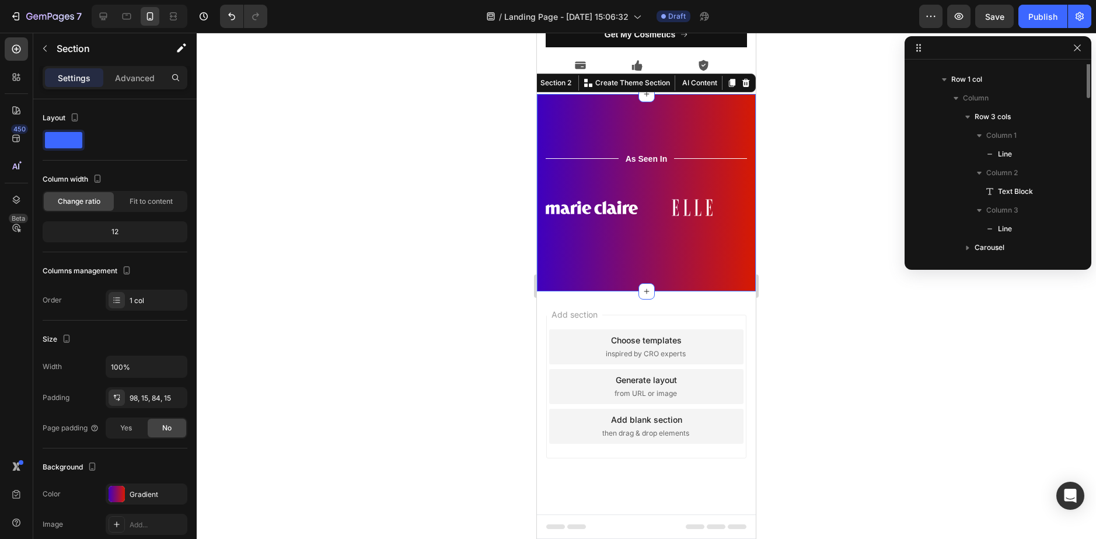
scroll to position [128, 0]
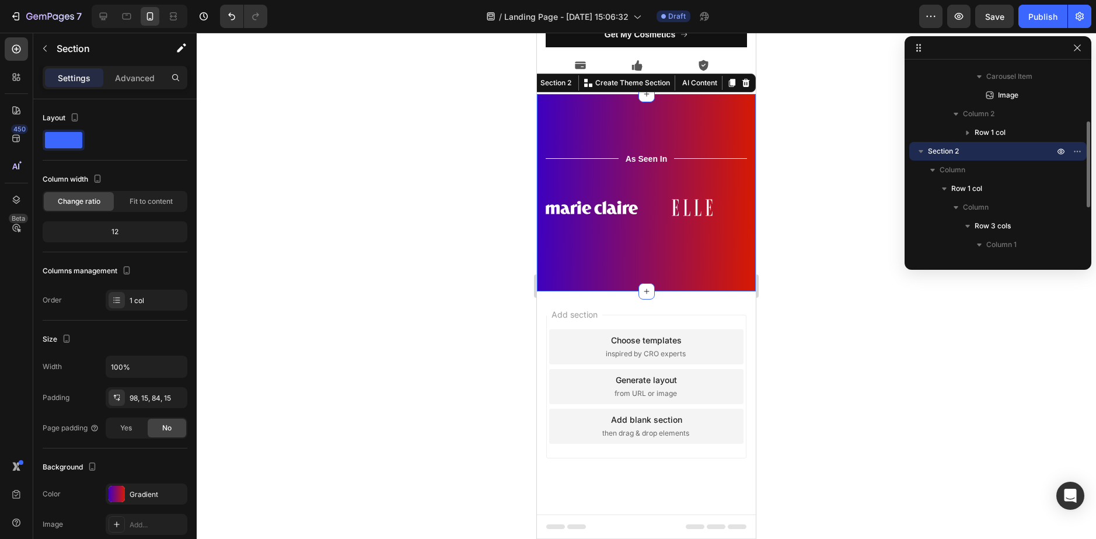
click at [633, 133] on div "Title Line As Seen In Text Block Title Line Row Image Image Image Image Image I…" at bounding box center [646, 192] width 219 height 197
click at [608, 129] on div "Title Line As Seen In Text Block Title Line Row Image Image Image Image Image I…" at bounding box center [646, 192] width 219 height 197
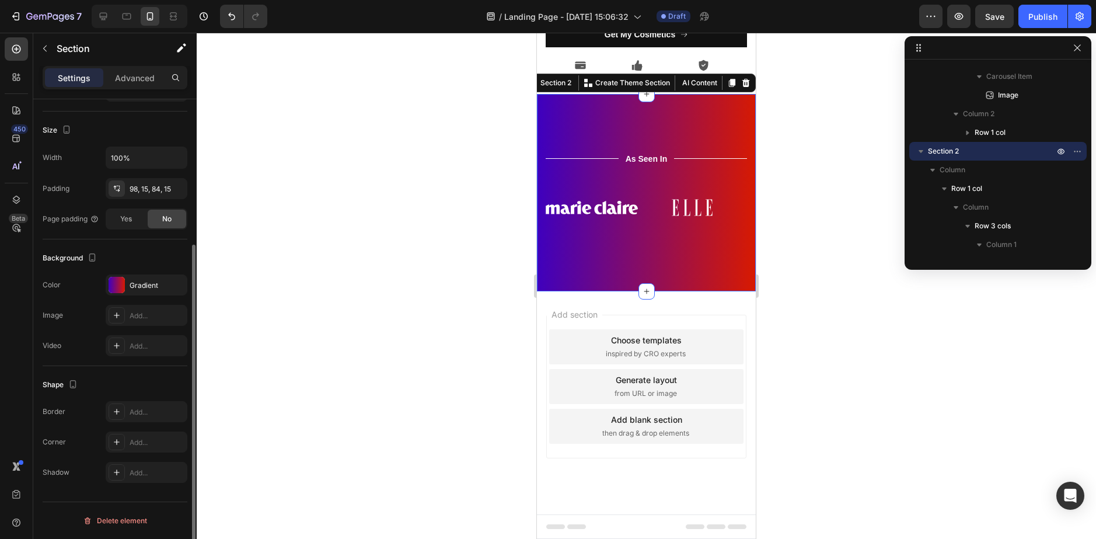
scroll to position [0, 0]
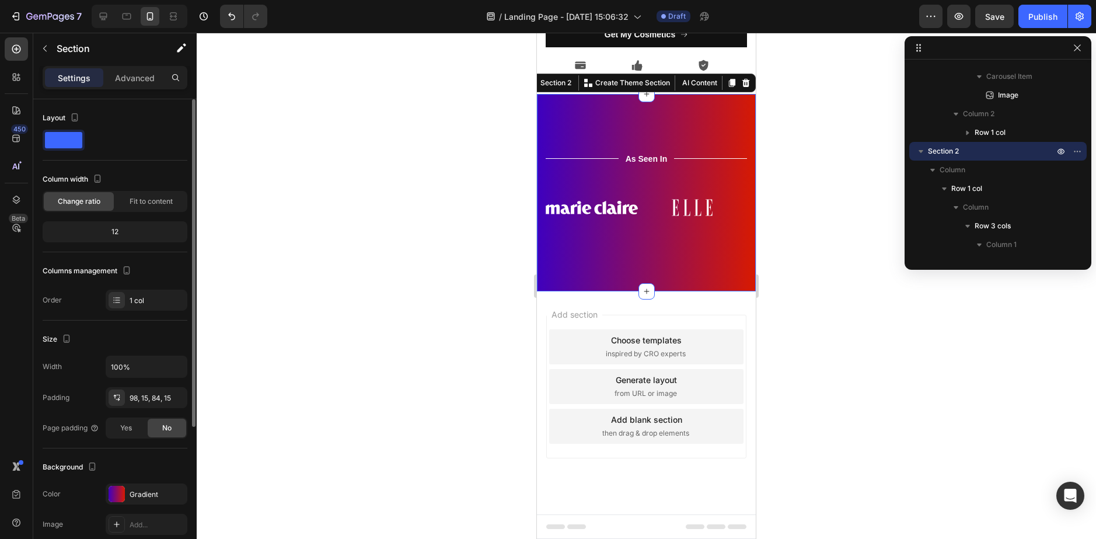
drag, startPoint x: 151, startPoint y: 296, endPoint x: 155, endPoint y: 284, distance: 12.8
click at [155, 284] on div "Columns management Order 1 col" at bounding box center [115, 286] width 145 height 49
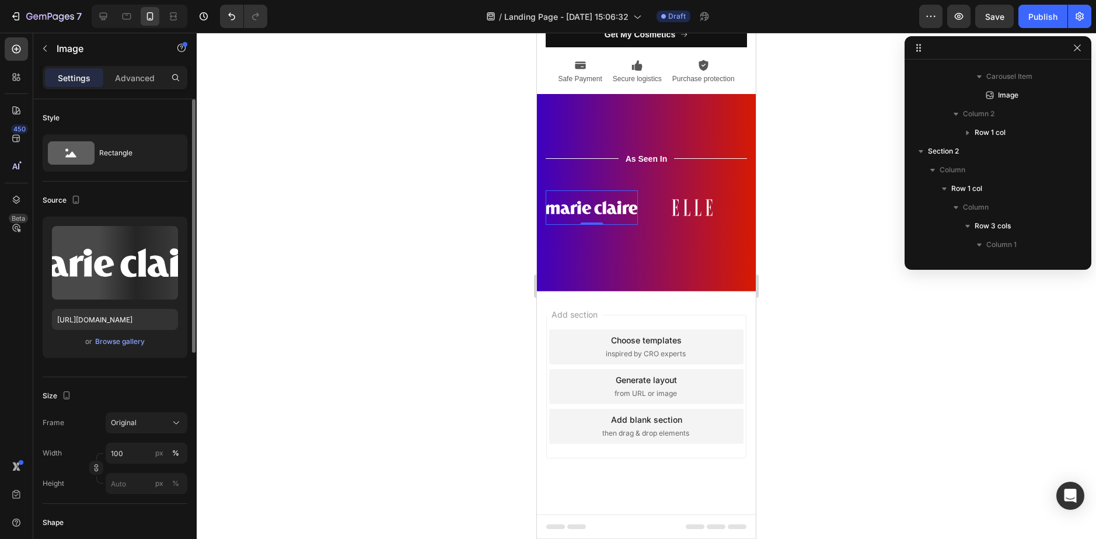
click at [592, 212] on img at bounding box center [592, 207] width 92 height 34
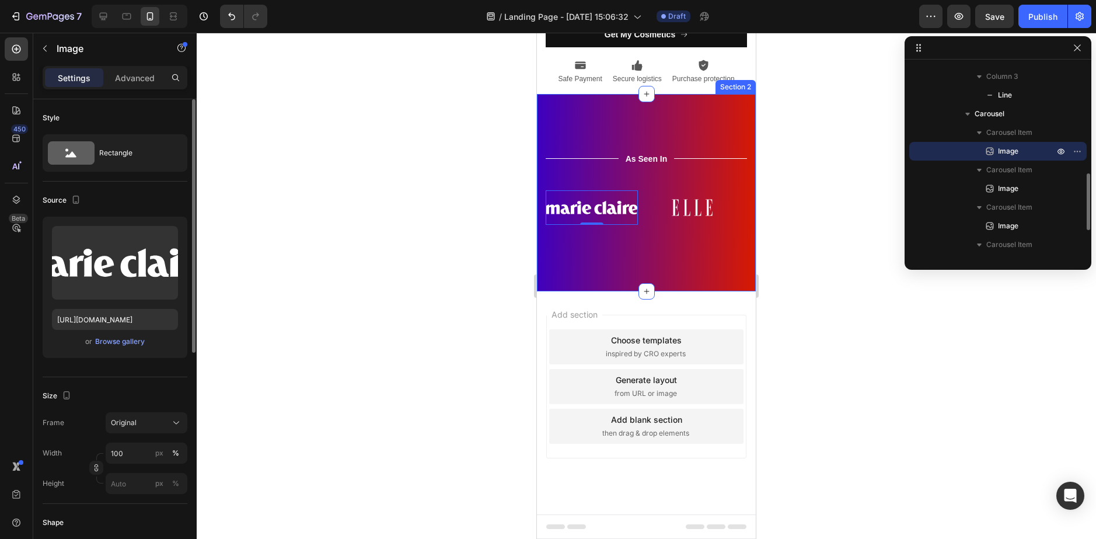
click at [592, 248] on div "Title Line As Seen In Text Block Title Line Row Image 0 Image Image Image Image…" at bounding box center [646, 192] width 219 height 197
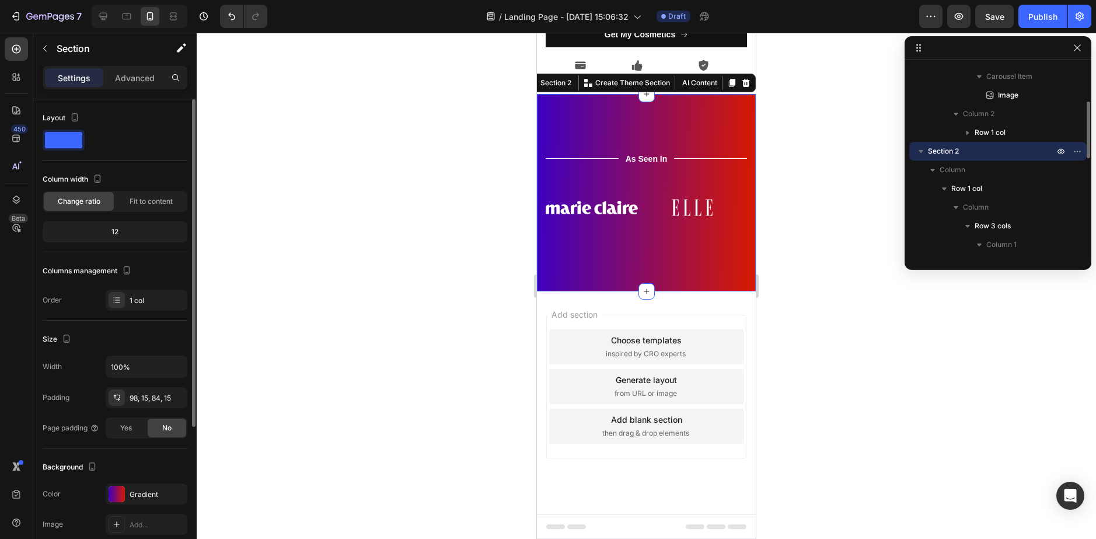
click at [592, 248] on div "Title Line As Seen In Text Block Title Line Row Image Image Image Image Image I…" at bounding box center [646, 192] width 219 height 197
drag, startPoint x: 570, startPoint y: 233, endPoint x: 600, endPoint y: 169, distance: 70.3
click at [570, 232] on div "Title Line As Seen In Text Block Title Line Row Image Image Image Image Image I…" at bounding box center [646, 196] width 201 height 90
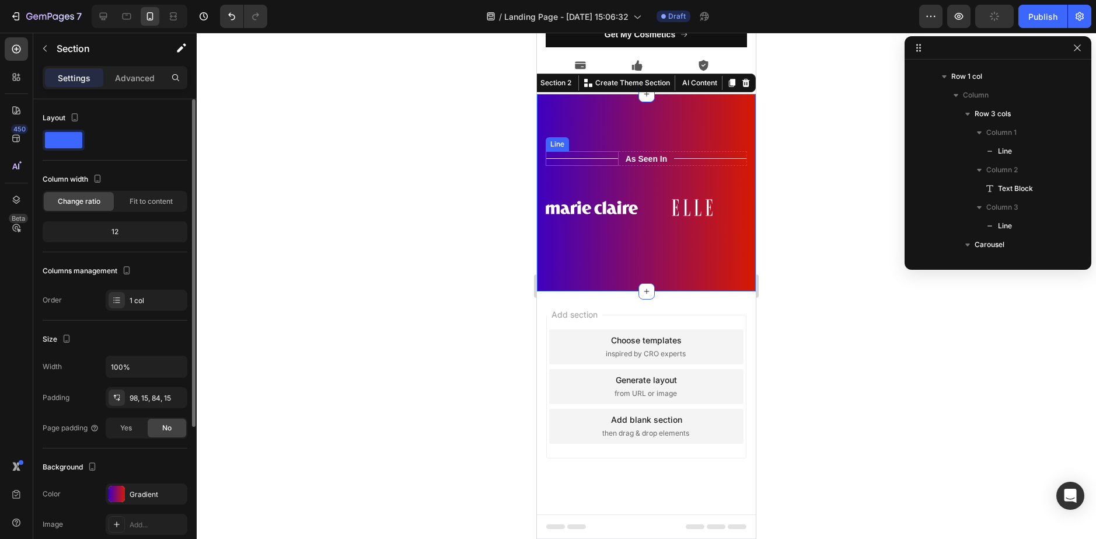
click at [604, 162] on div "Title Line" at bounding box center [582, 158] width 73 height 15
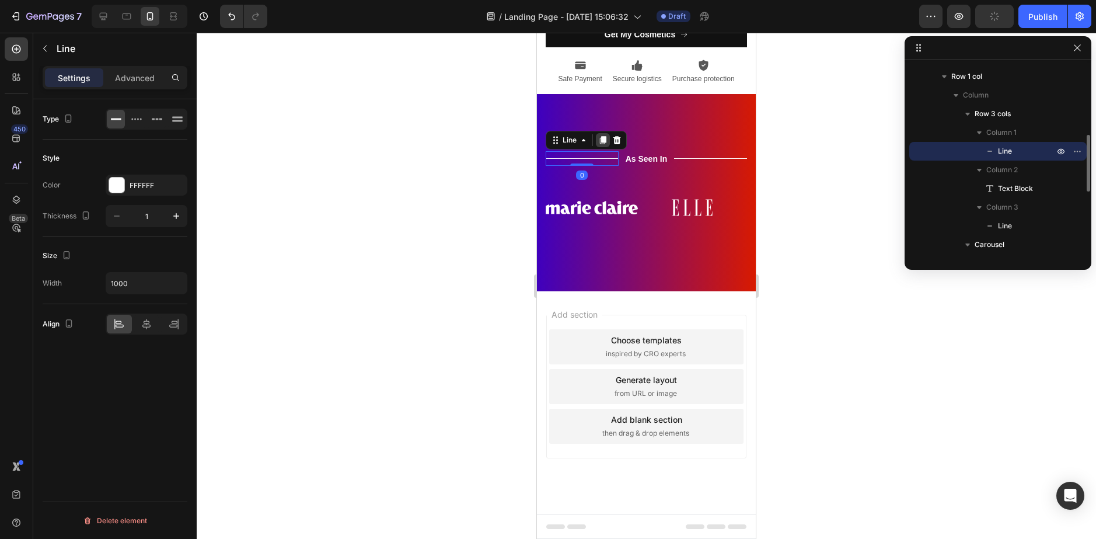
click at [609, 144] on div at bounding box center [603, 140] width 14 height 14
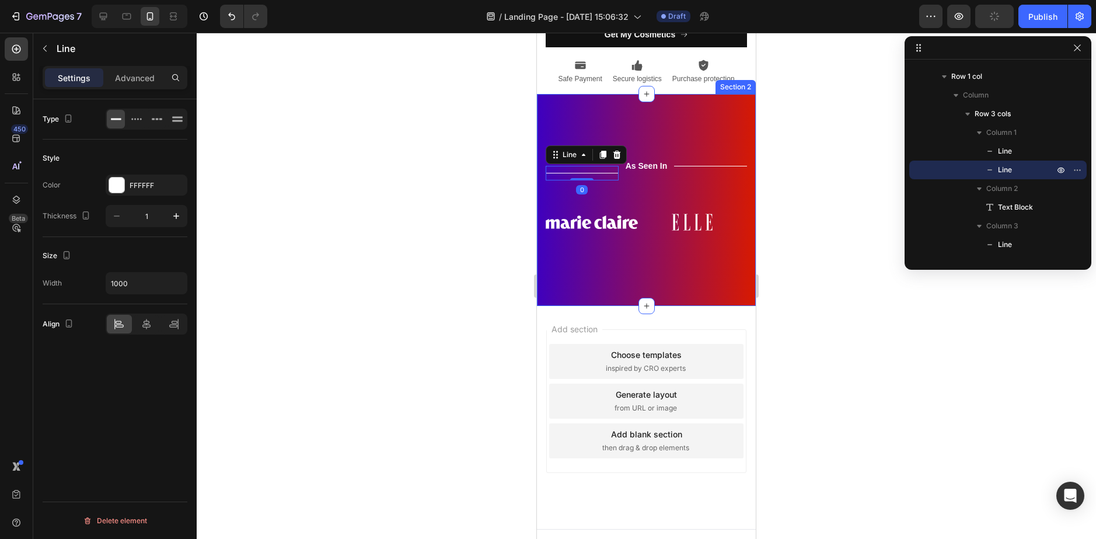
click at [638, 130] on div "Title Line Title Line 0 As Seen In Text Block Title Line Row Image Image Image …" at bounding box center [646, 199] width 219 height 211
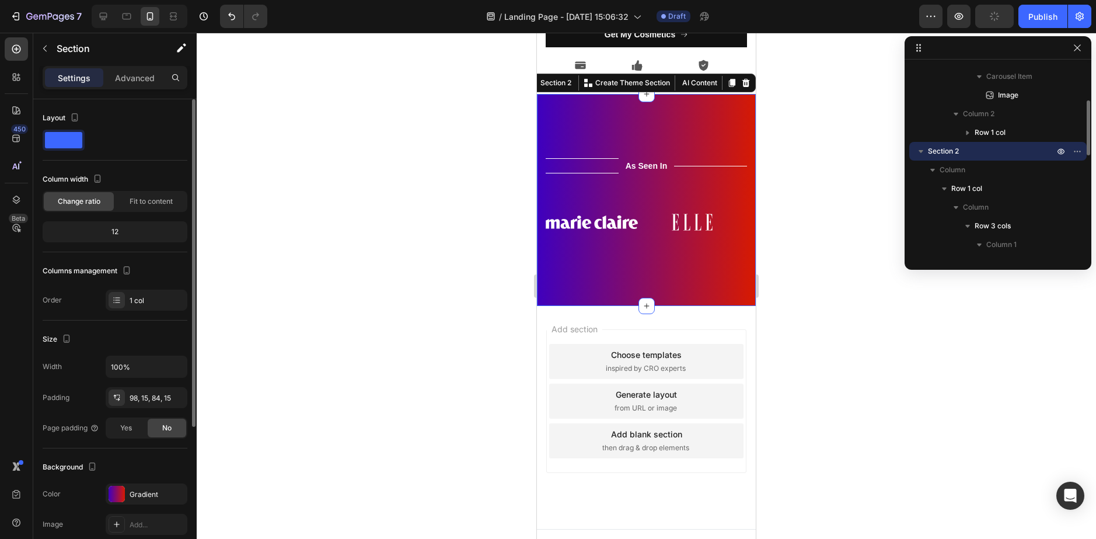
click at [618, 128] on div "Title Line Title Line As Seen In Text Block Title Line Row Image Image Image Im…" at bounding box center [646, 199] width 219 height 211
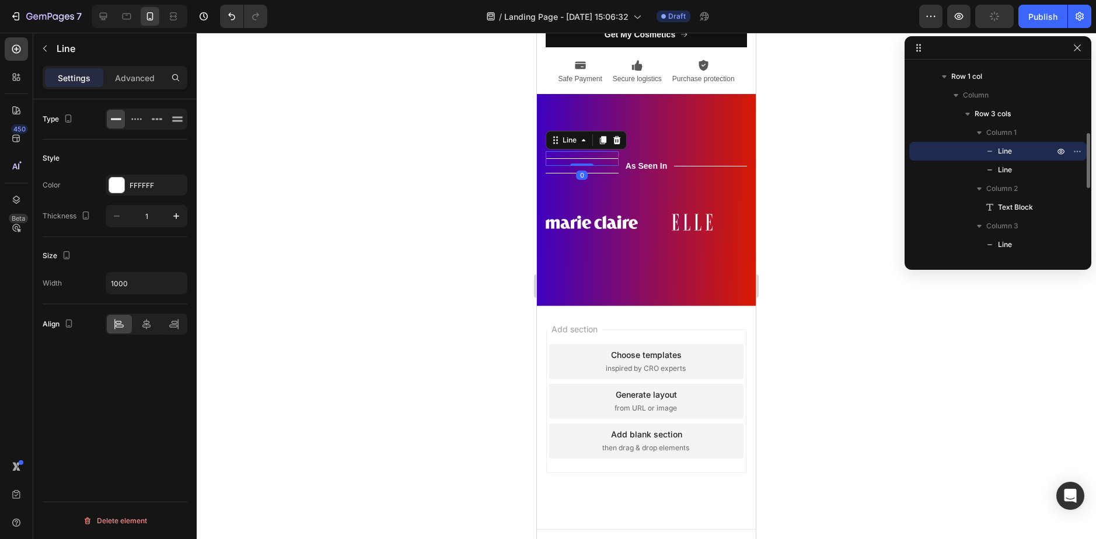
click at [605, 152] on div "Title Line 0" at bounding box center [582, 158] width 73 height 15
click at [619, 137] on icon at bounding box center [616, 139] width 9 height 9
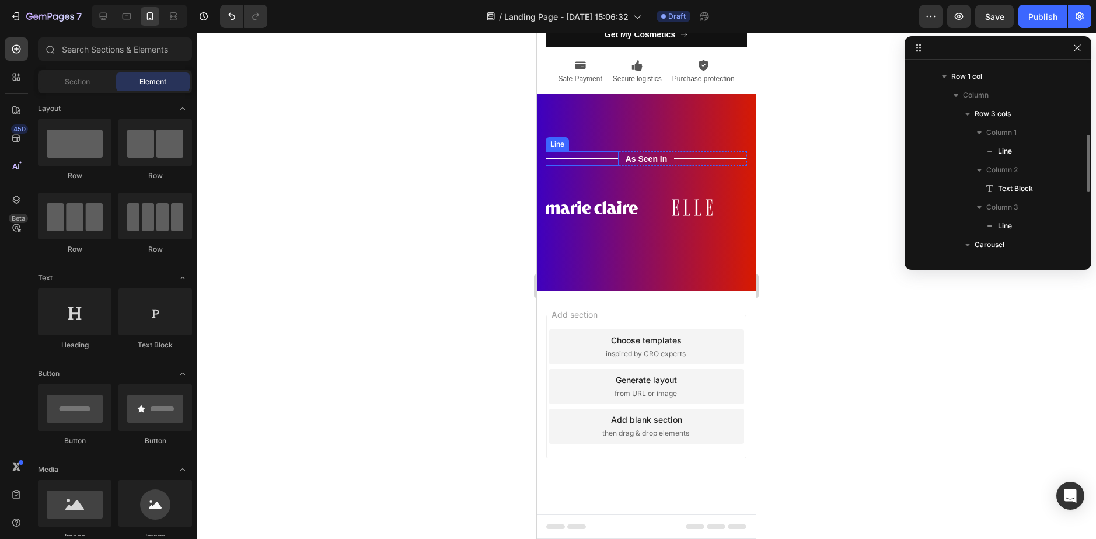
click at [598, 156] on div "Title Line" at bounding box center [582, 158] width 73 height 15
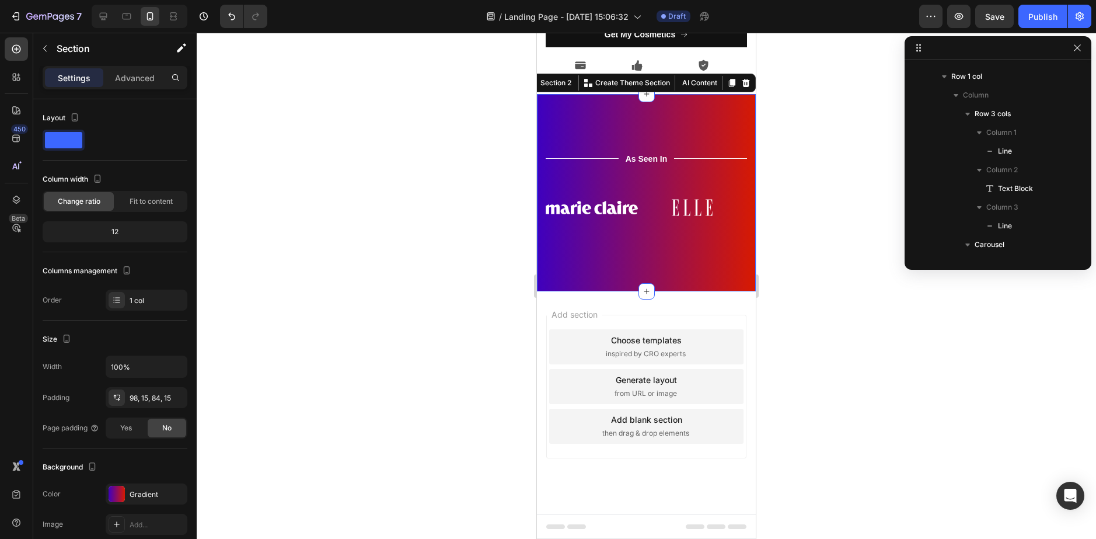
scroll to position [128, 0]
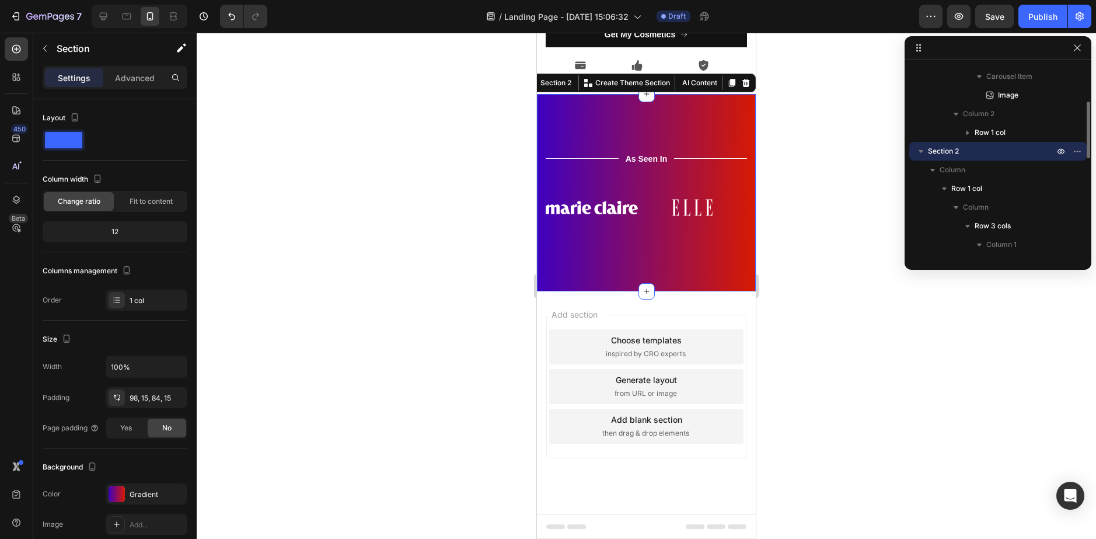
click at [587, 113] on div "Title Line As Seen In Text Block Title Line Row Image Image Image Image Image I…" at bounding box center [646, 192] width 219 height 197
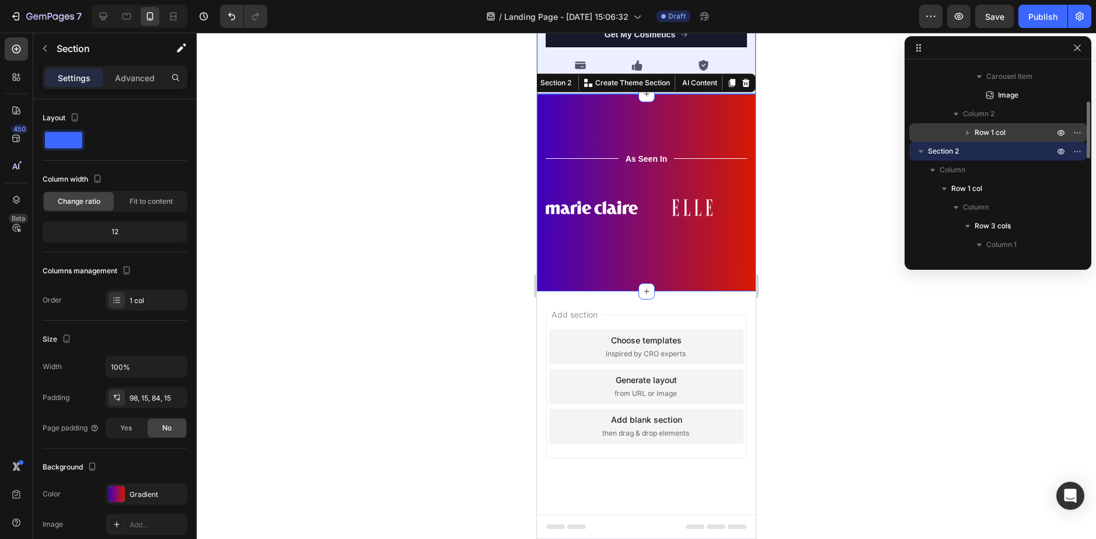
click at [986, 134] on span "Row 1 col" at bounding box center [990, 133] width 31 height 12
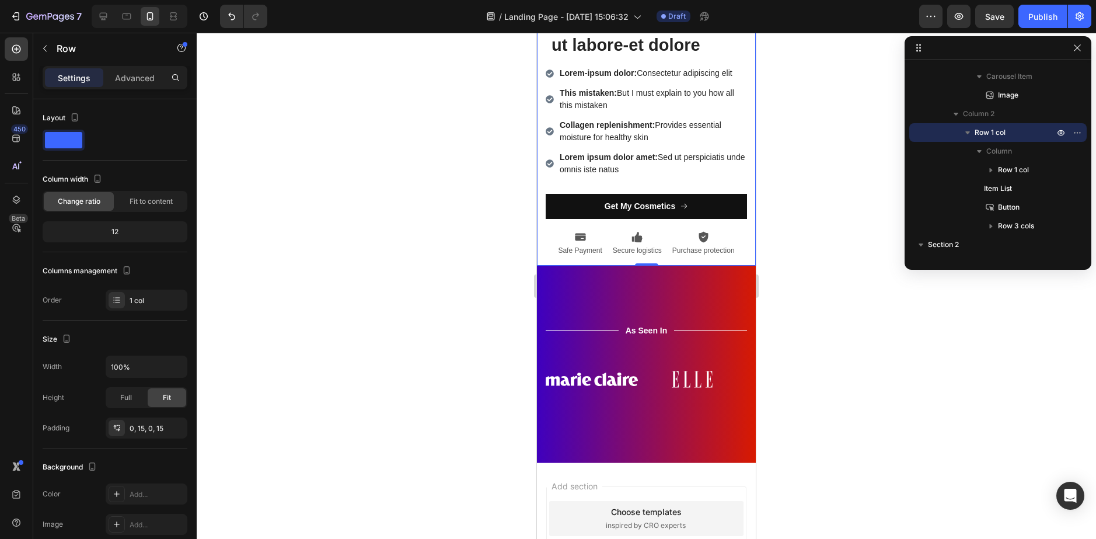
scroll to position [350, 0]
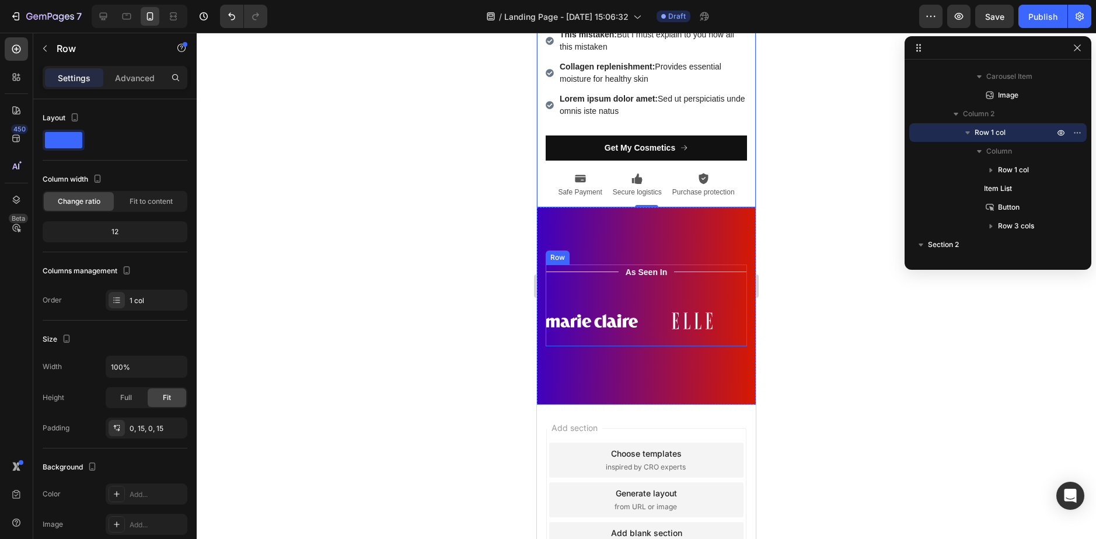
click at [705, 293] on div "Title Line As Seen In Text Block Title Line Row Image Image Image Image Image I…" at bounding box center [646, 304] width 201 height 81
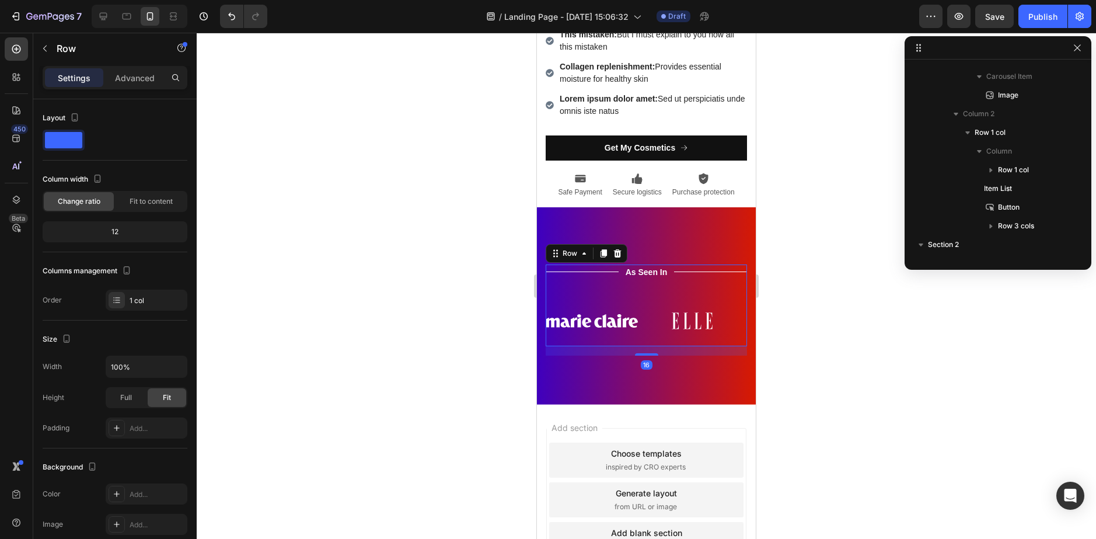
scroll to position [259, 0]
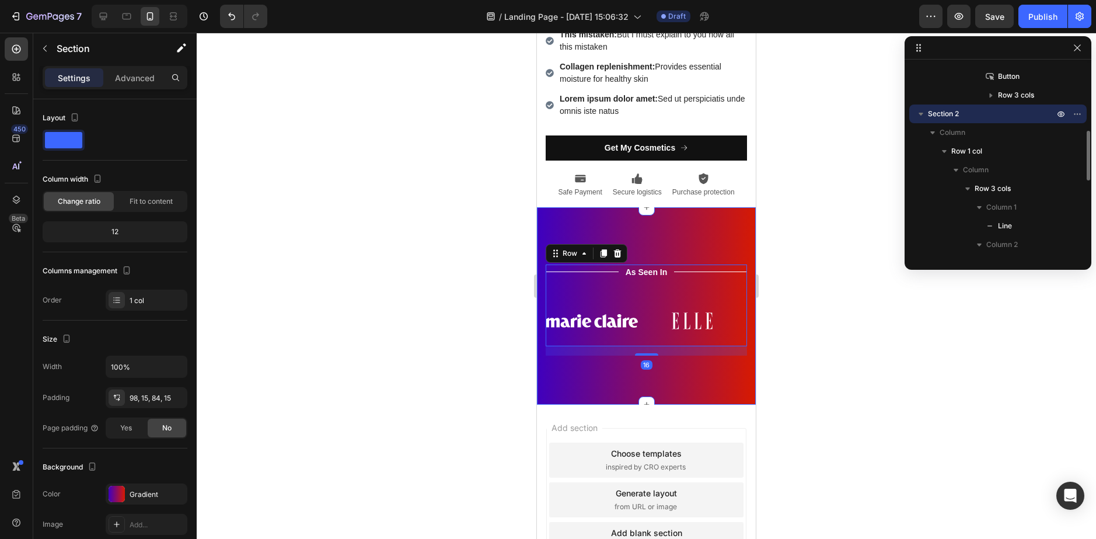
click at [704, 256] on div "Title Line As Seen In Text Block Title Line Row Image Image Image Image Image I…" at bounding box center [646, 305] width 219 height 197
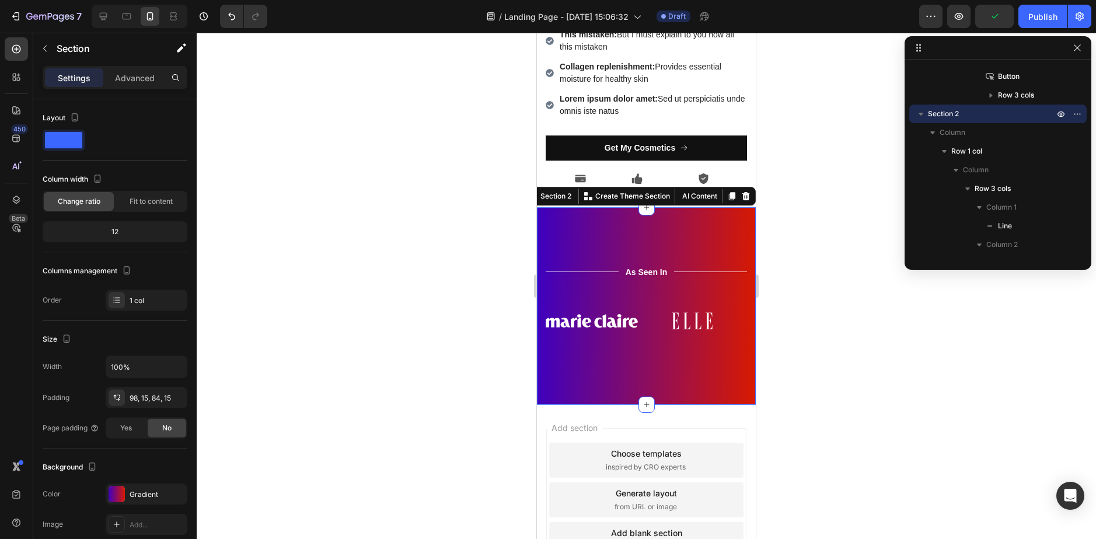
click at [742, 197] on icon at bounding box center [746, 196] width 9 height 9
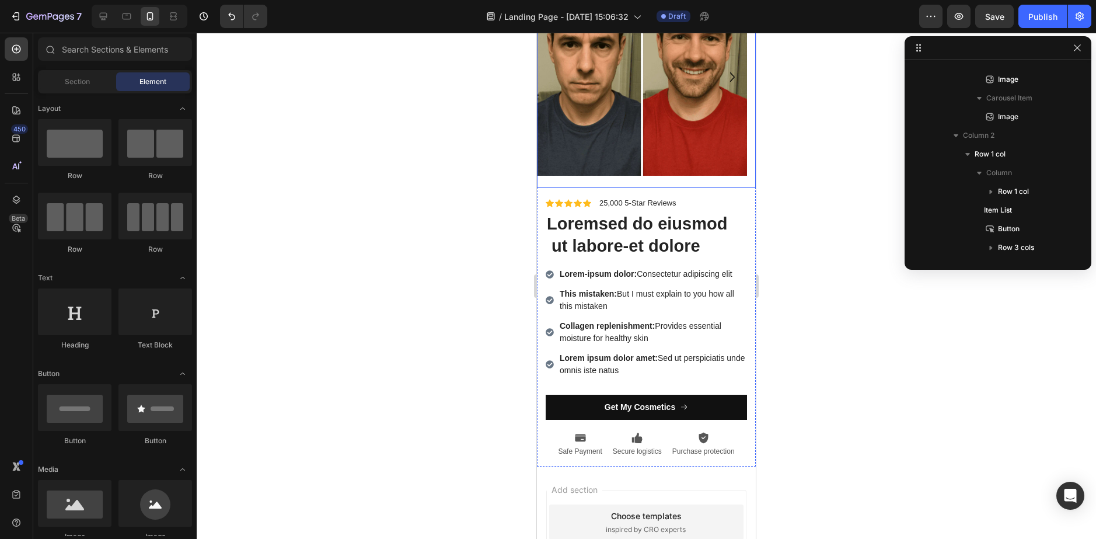
scroll to position [0, 0]
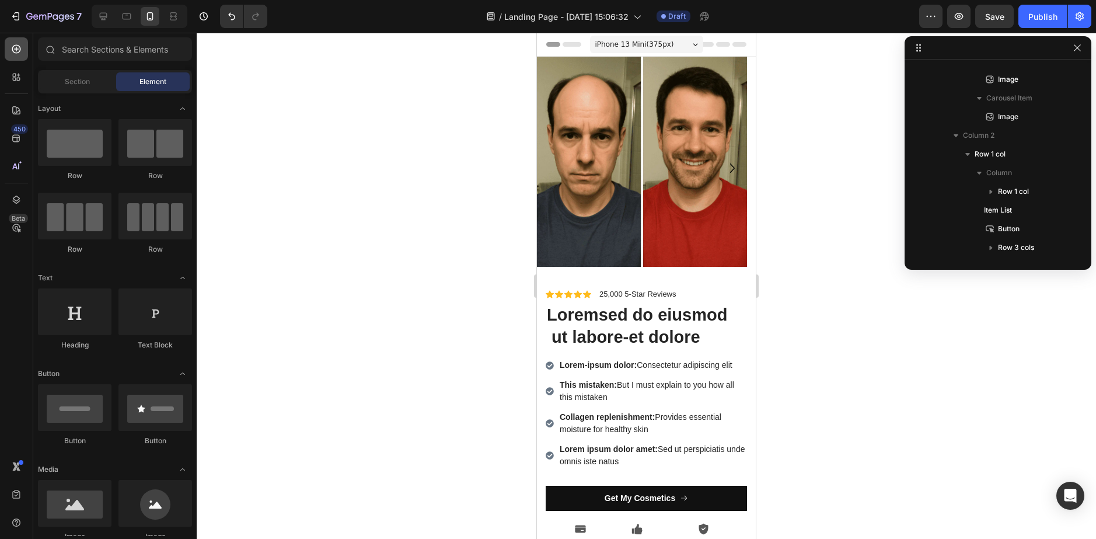
click at [12, 53] on icon at bounding box center [17, 49] width 12 height 12
click at [63, 88] on div "Section" at bounding box center [77, 81] width 74 height 19
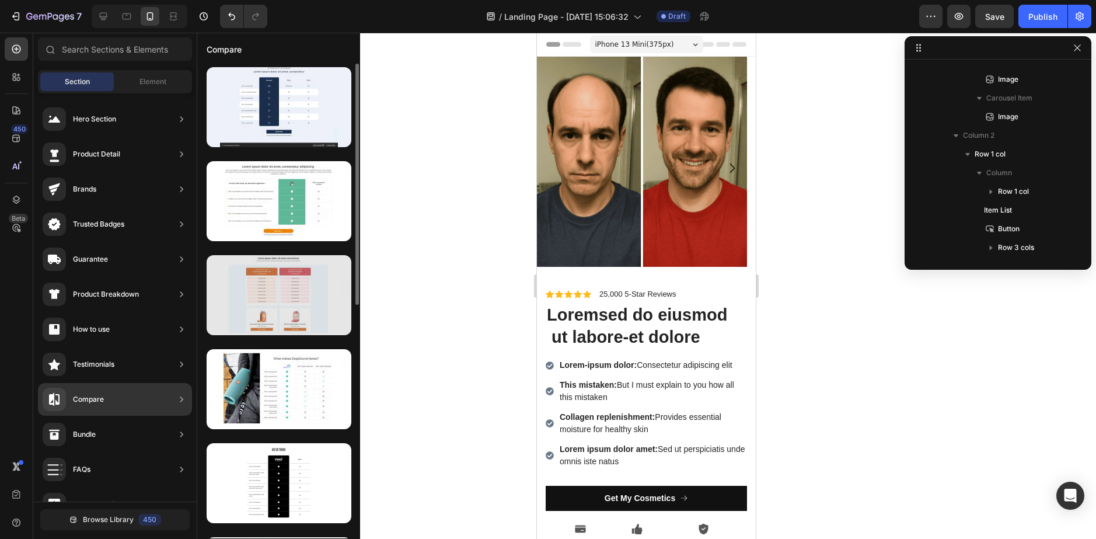
click at [269, 301] on div at bounding box center [279, 295] width 145 height 80
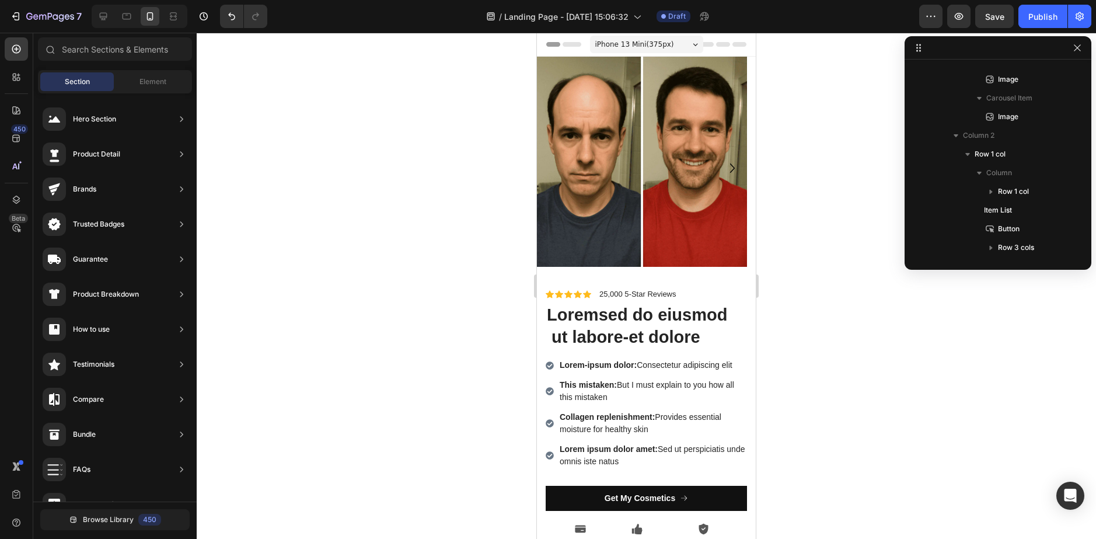
drag, startPoint x: 809, startPoint y: 332, endPoint x: 1064, endPoint y: 355, distance: 256.2
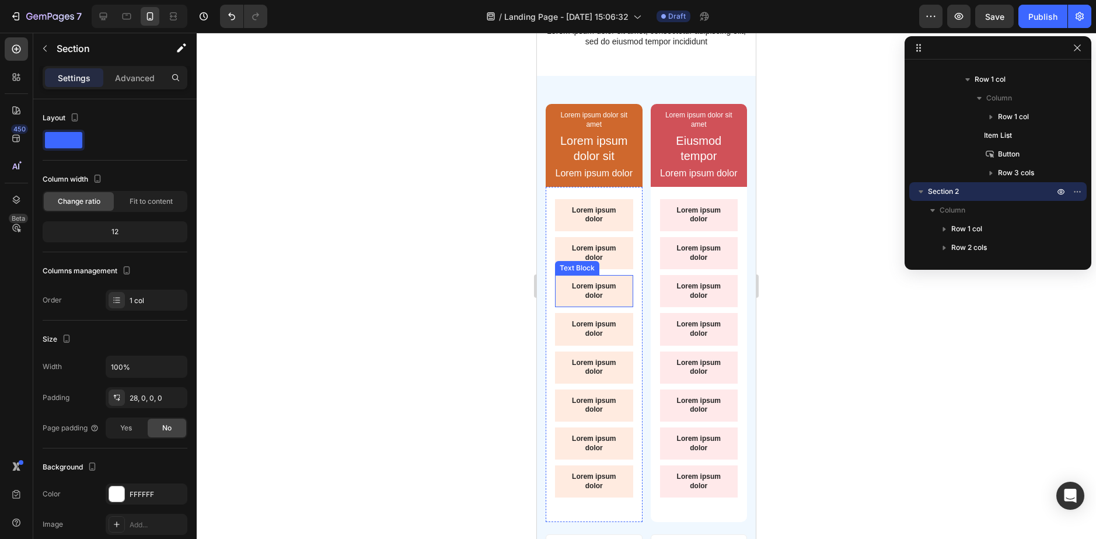
scroll to position [893, 0]
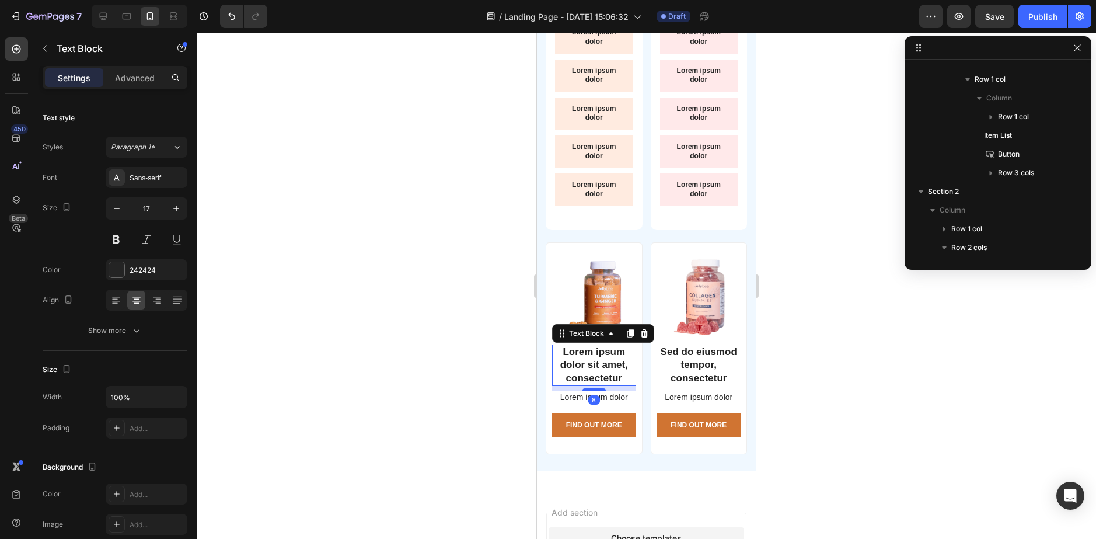
click at [582, 349] on p "Lorem ipsum dolor sit amet, consectetur" at bounding box center [595, 365] width 82 height 39
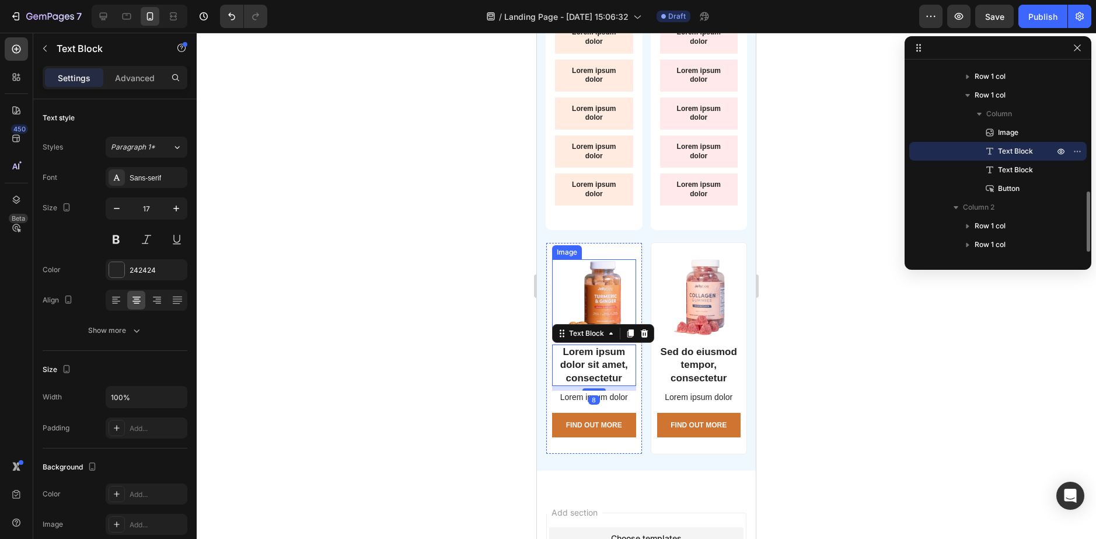
click at [580, 286] on img at bounding box center [594, 297] width 62 height 76
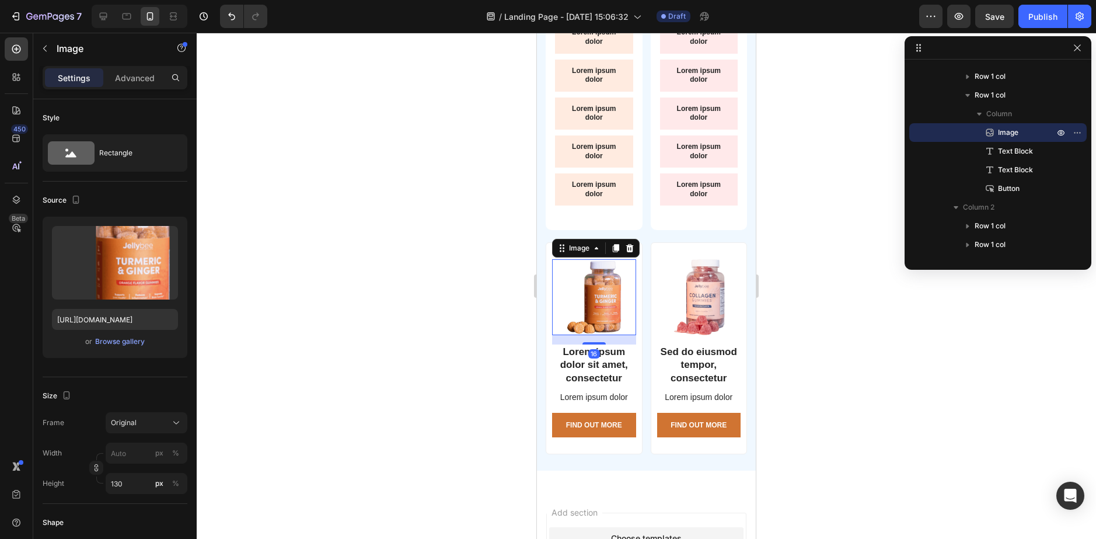
click at [409, 279] on div at bounding box center [647, 286] width 900 height 506
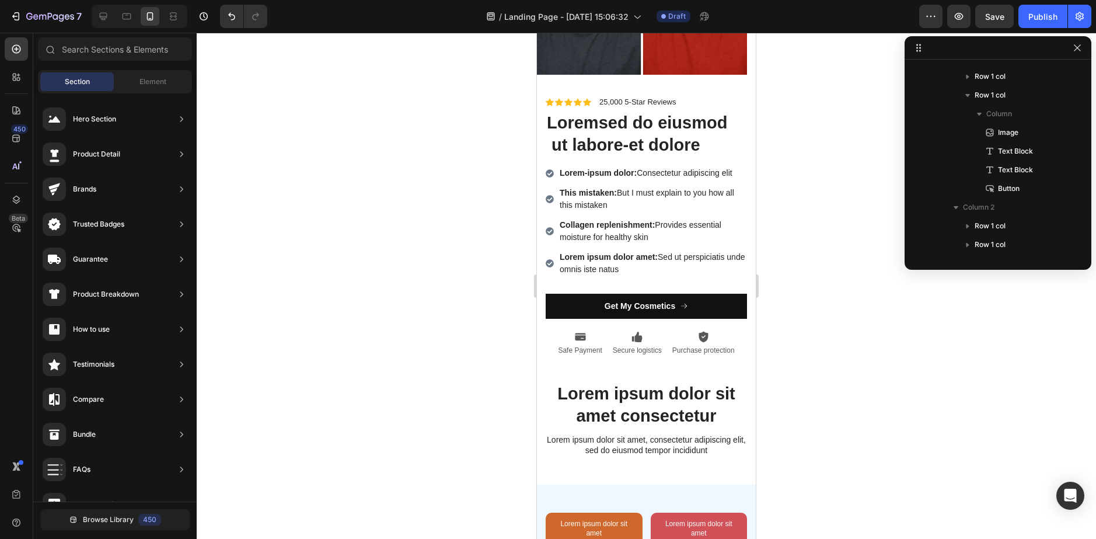
scroll to position [0, 0]
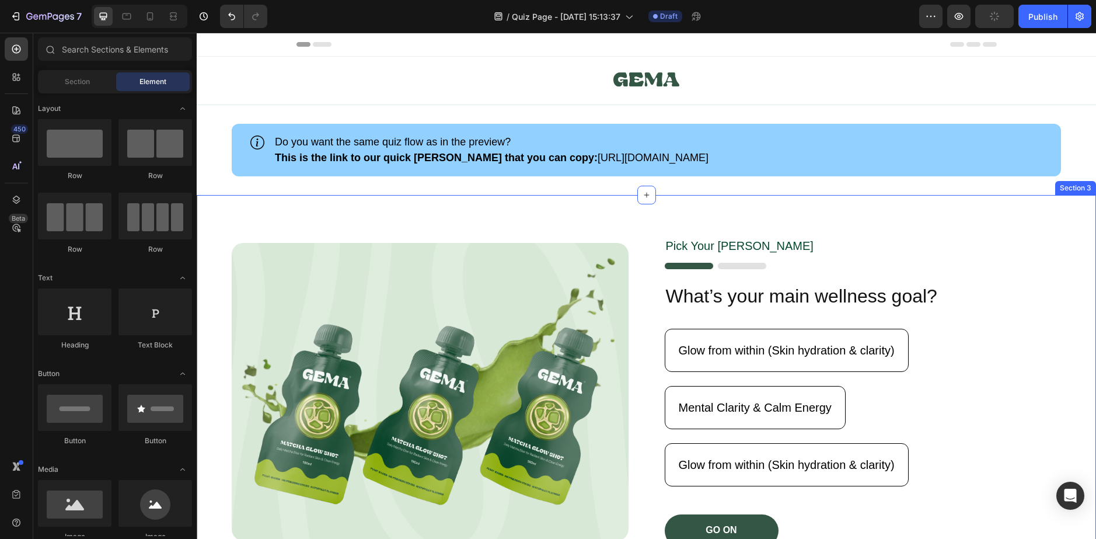
click at [603, 221] on div "Image Pick Your [PERSON_NAME] Text Block Image What’s your main wellness goal? …" at bounding box center [647, 392] width 900 height 394
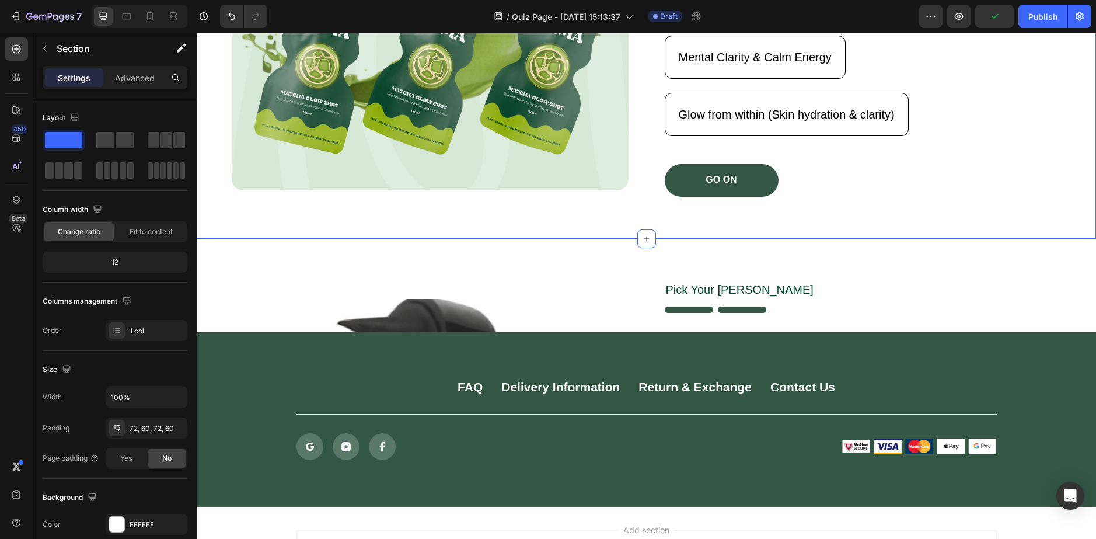
scroll to position [175, 0]
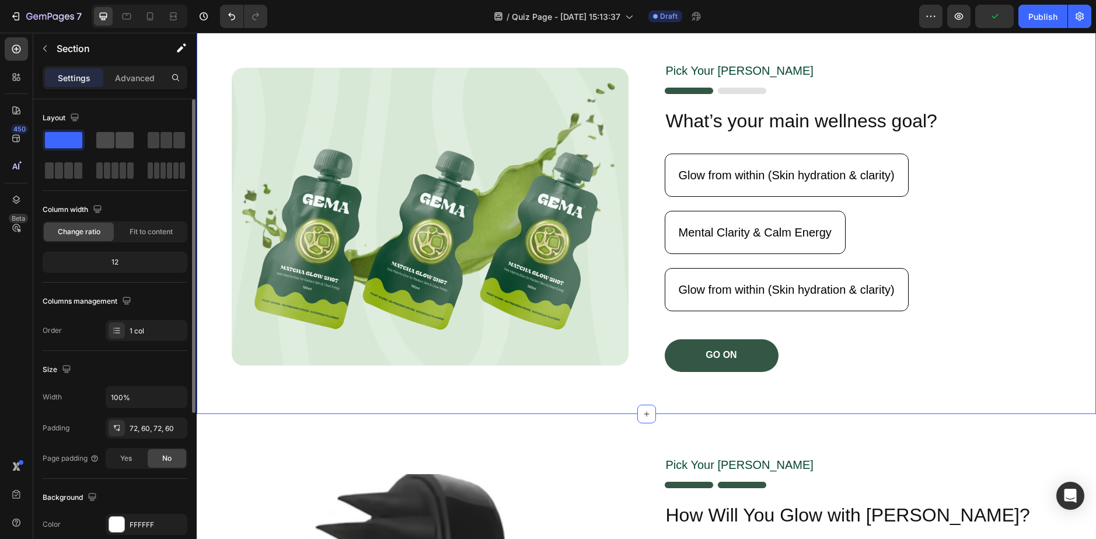
click at [98, 145] on span at bounding box center [105, 140] width 18 height 16
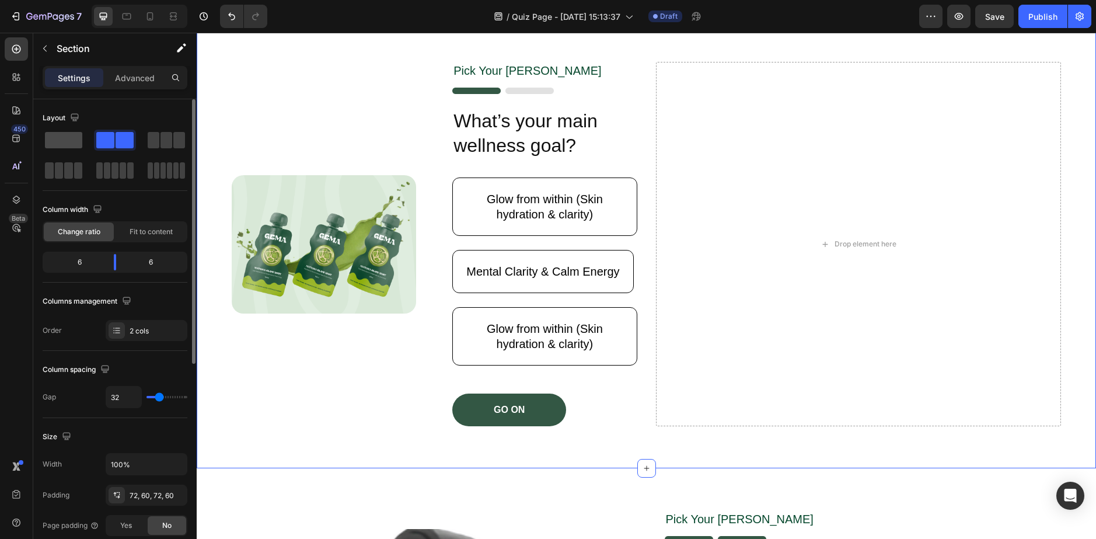
click at [53, 144] on span at bounding box center [63, 140] width 37 height 16
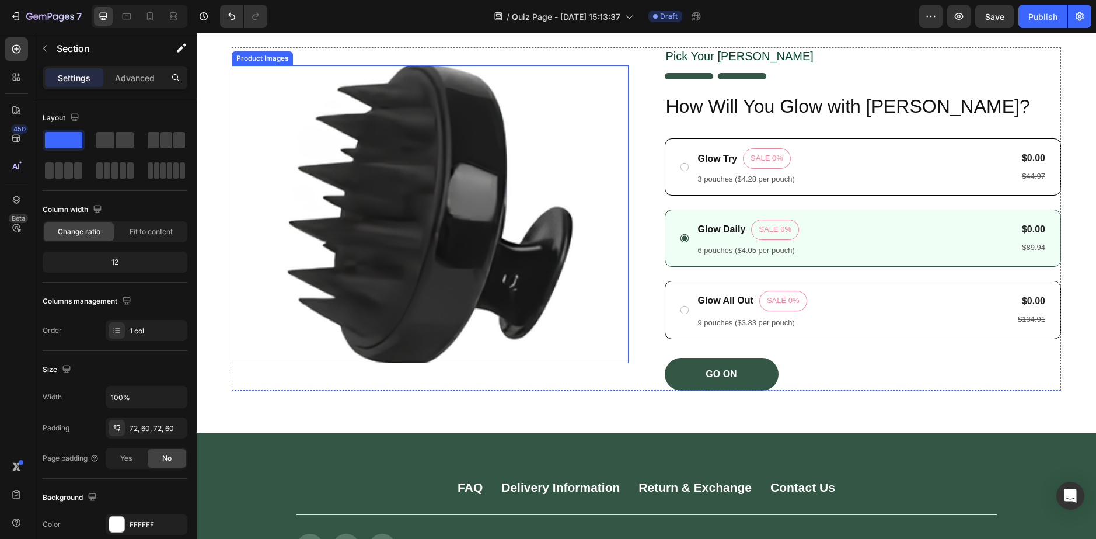
scroll to position [350, 0]
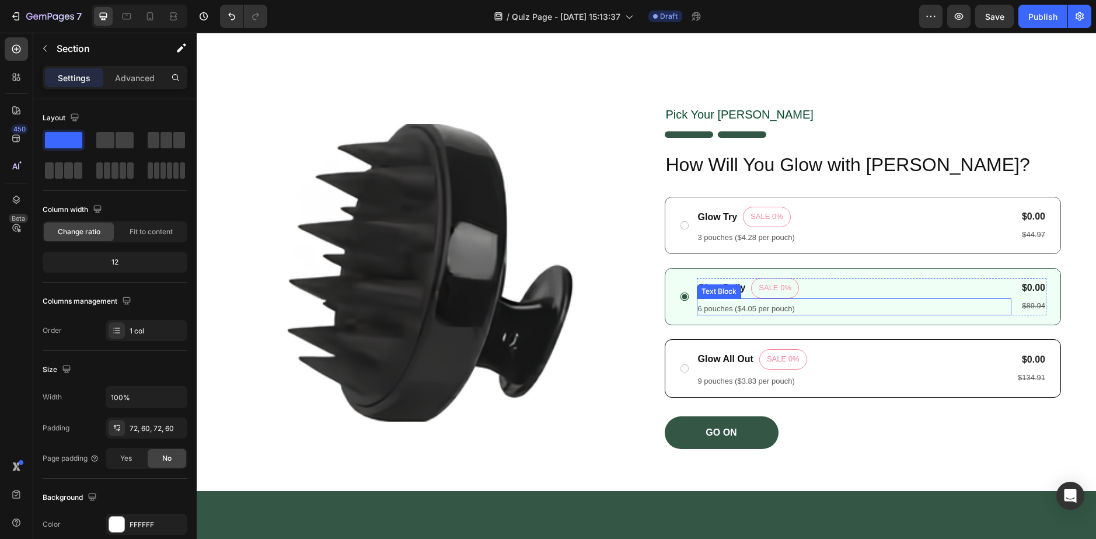
click at [753, 238] on p "3 pouches ($4.28 per pouch)" at bounding box center [854, 238] width 312 height 10
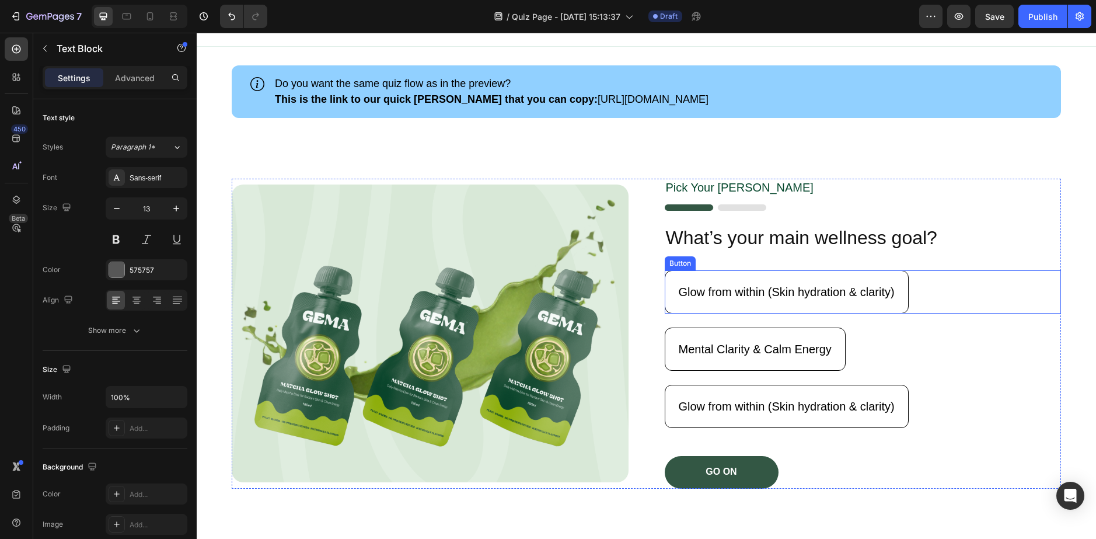
scroll to position [0, 0]
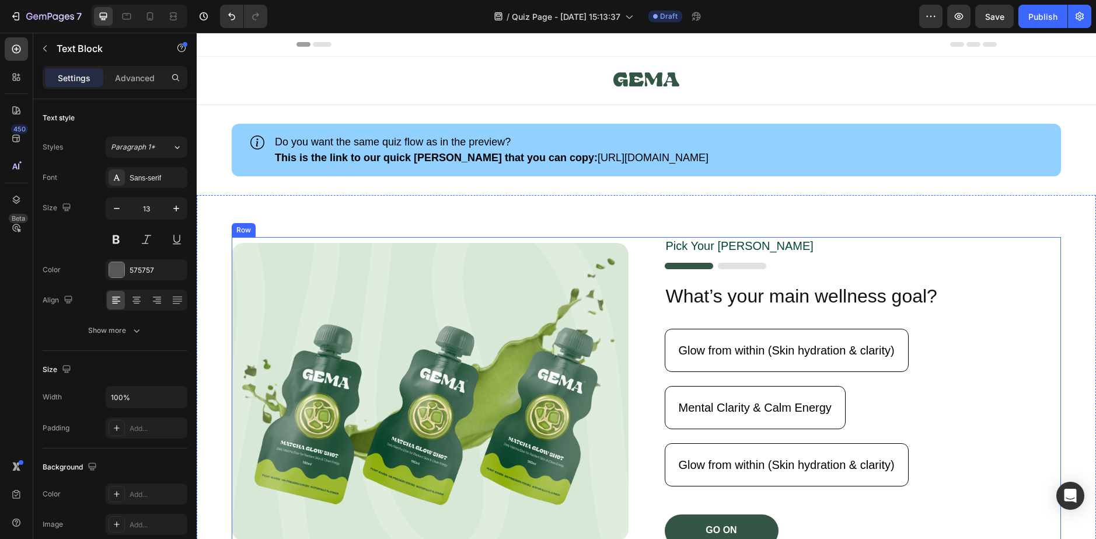
click at [643, 245] on div "Image Pick Your [PERSON_NAME] Text Block Image What’s your main wellness goal? …" at bounding box center [647, 392] width 830 height 310
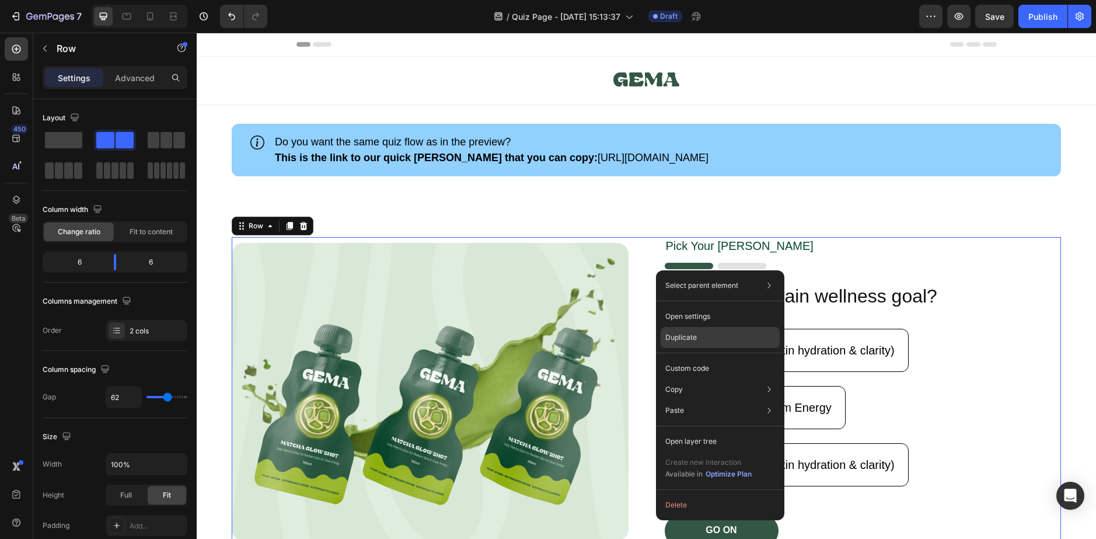
click at [678, 333] on p "Duplicate" at bounding box center [682, 337] width 32 height 11
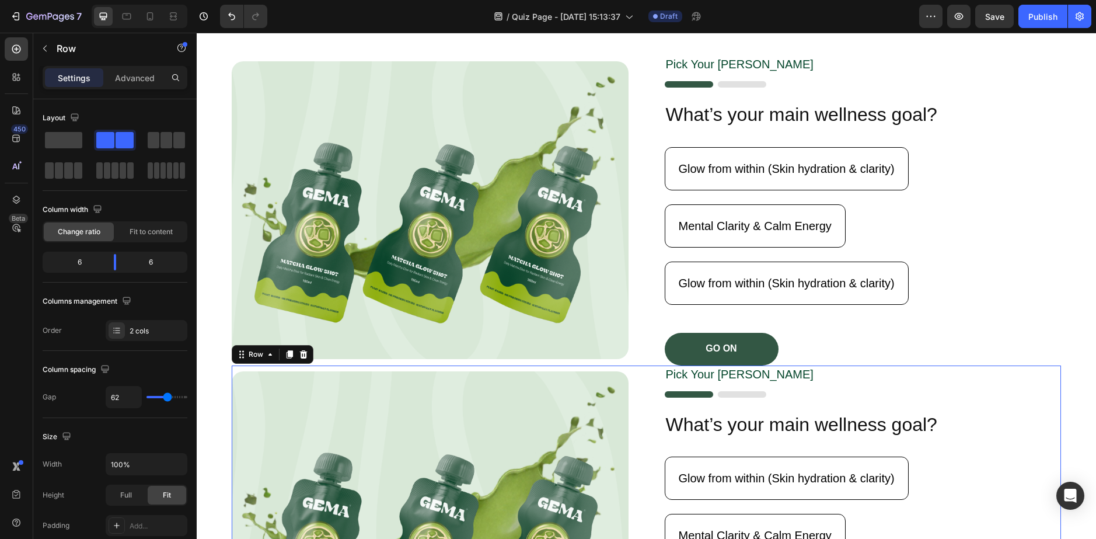
scroll to position [123, 0]
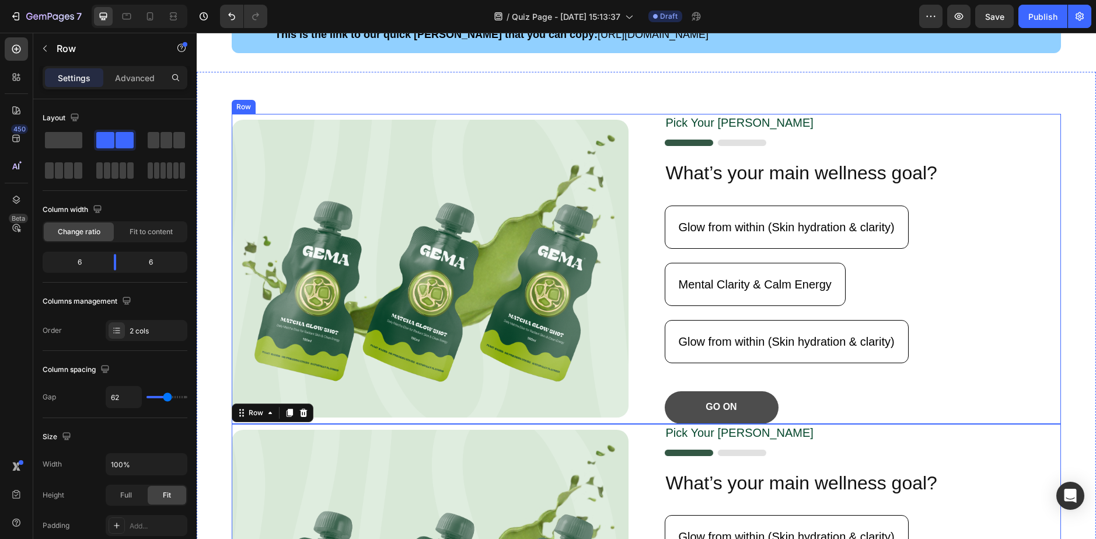
click at [684, 399] on button "GO ON" at bounding box center [722, 407] width 114 height 33
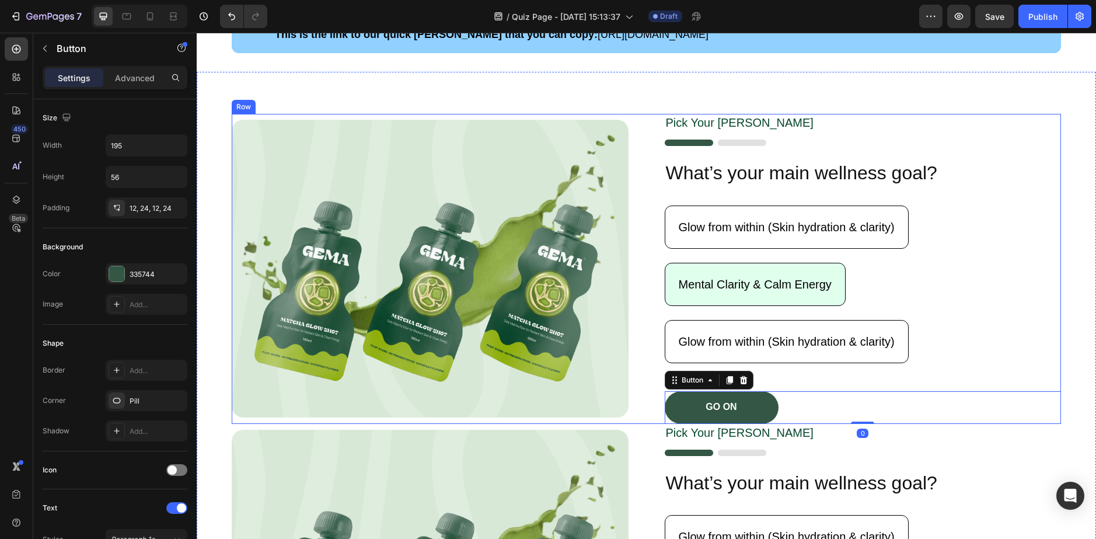
click at [709, 300] on button "Mental Clarity & Calm Energy" at bounding box center [755, 284] width 181 height 43
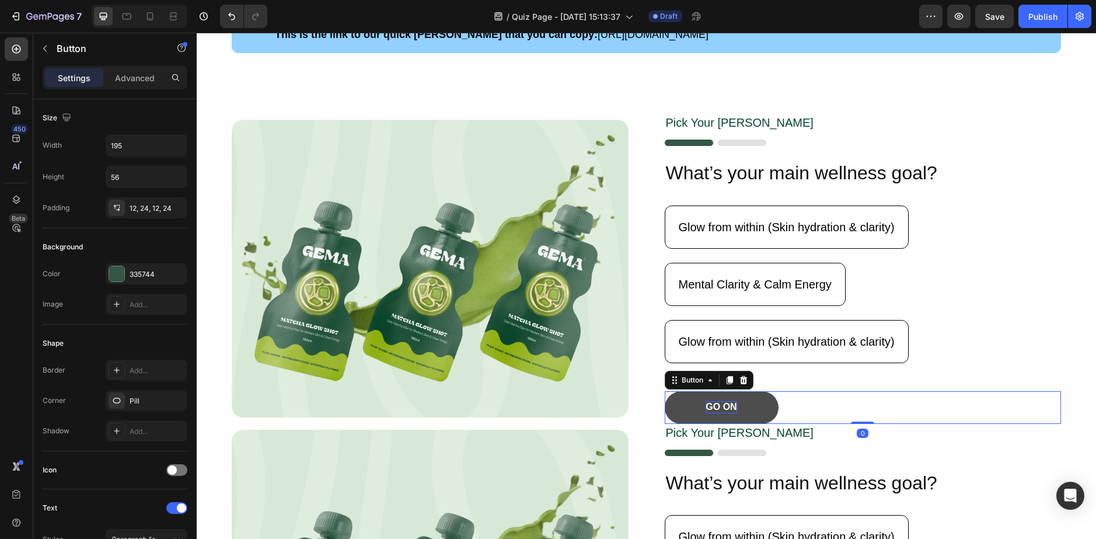
click at [706, 406] on p "GO ON" at bounding box center [721, 407] width 31 height 12
click at [675, 402] on button "GO ON" at bounding box center [722, 407] width 114 height 33
click at [967, 17] on button "button" at bounding box center [959, 16] width 23 height 23
